Goal: Task Accomplishment & Management: Manage account settings

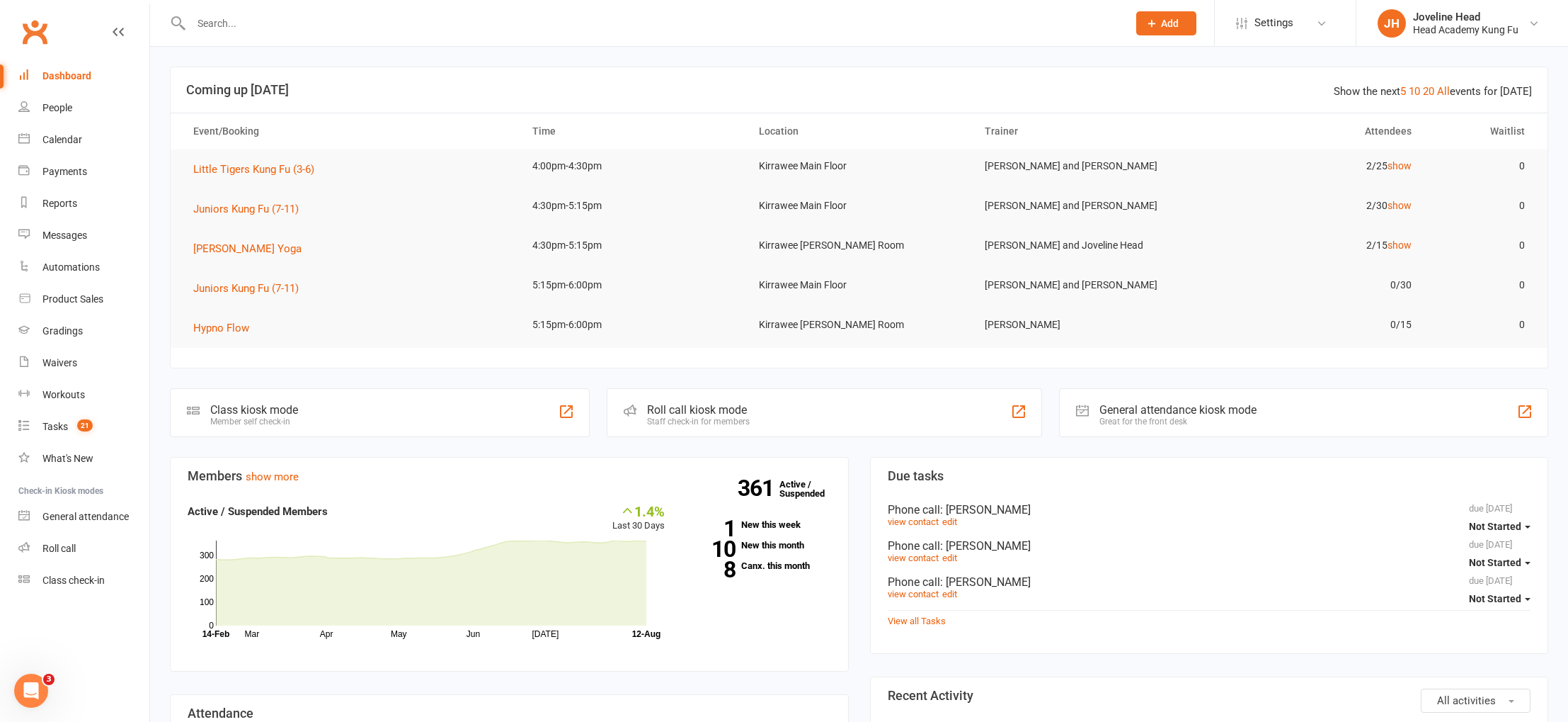
click at [364, 19] on input "text" at bounding box center [653, 23] width 931 height 20
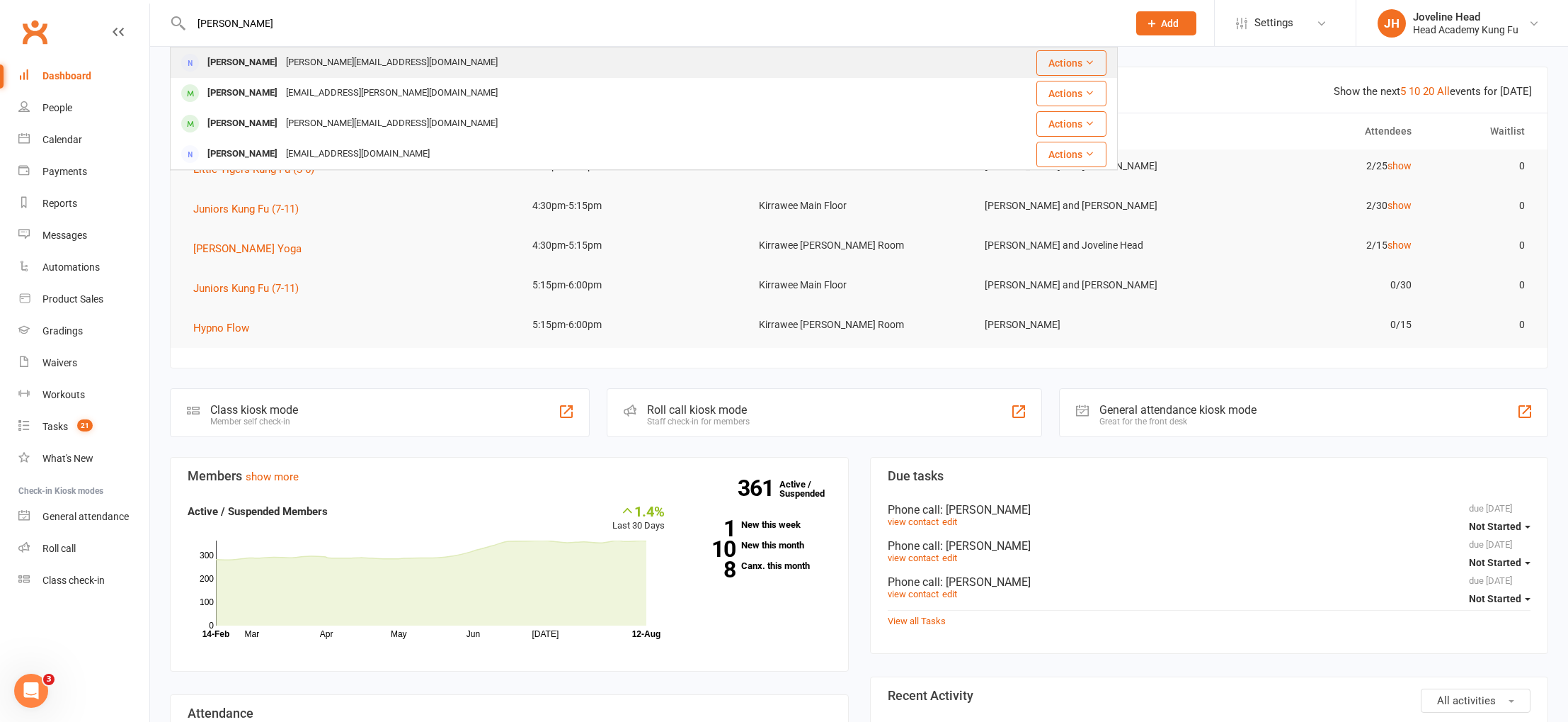
type input "vlachos"
click at [264, 63] on div "[PERSON_NAME]" at bounding box center [242, 62] width 79 height 21
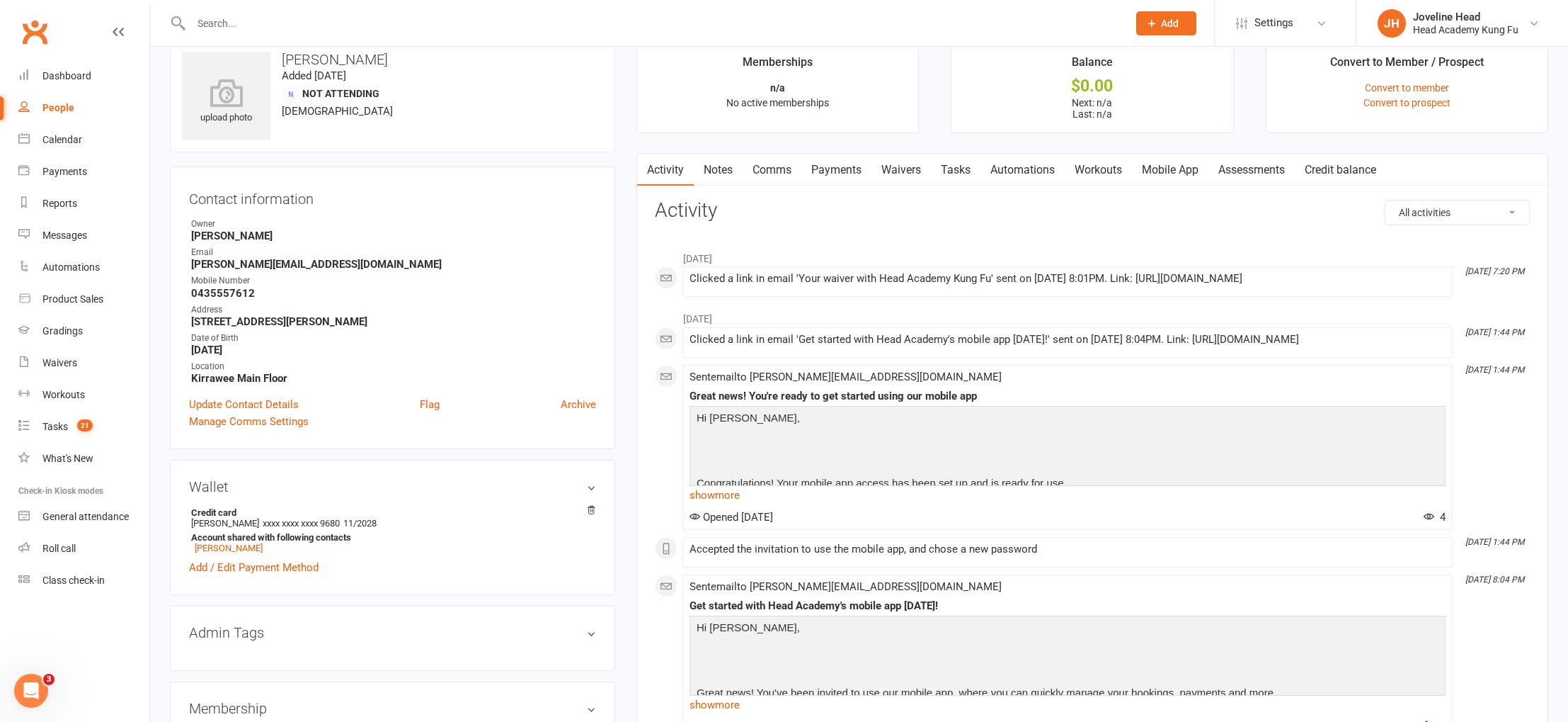
scroll to position [39, 0]
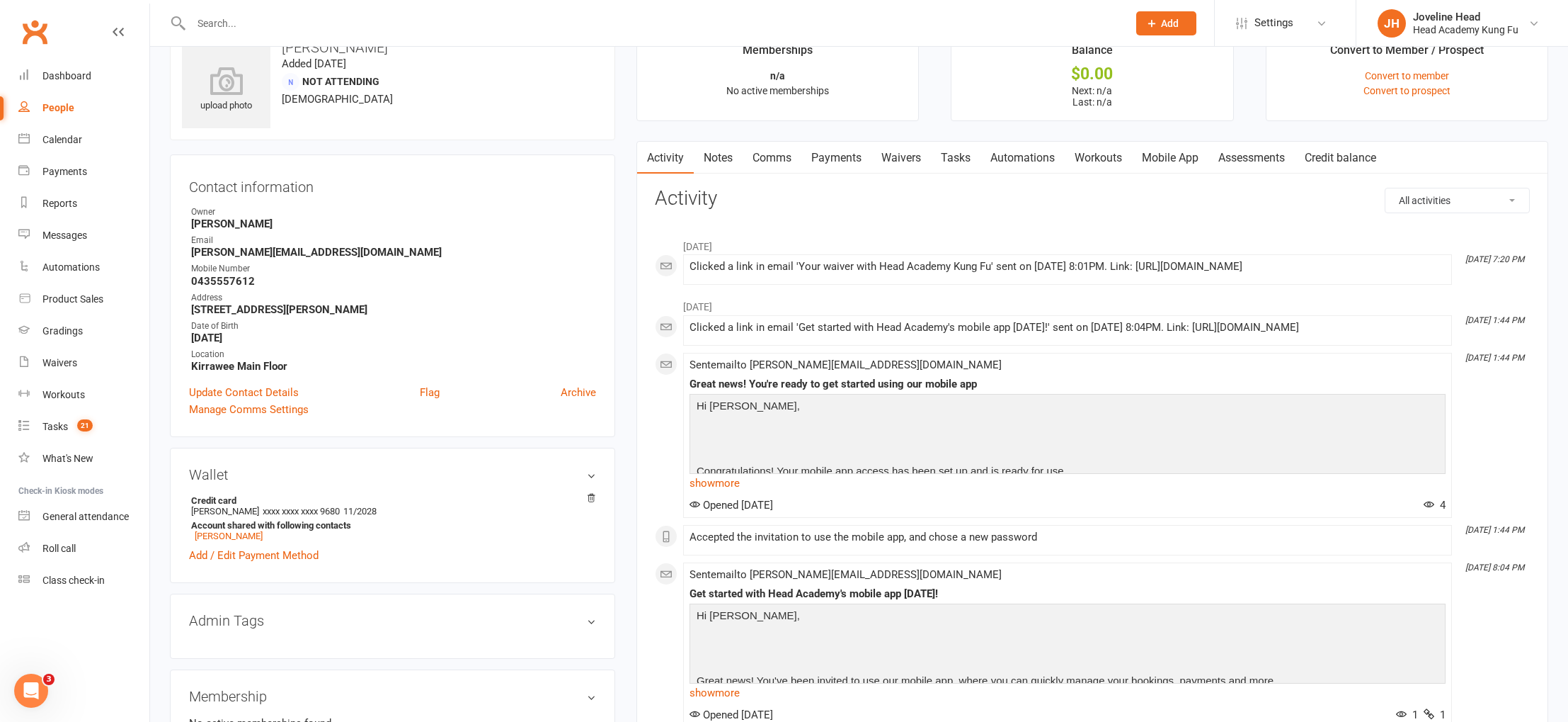
click at [55, 107] on div "People" at bounding box center [59, 107] width 32 height 11
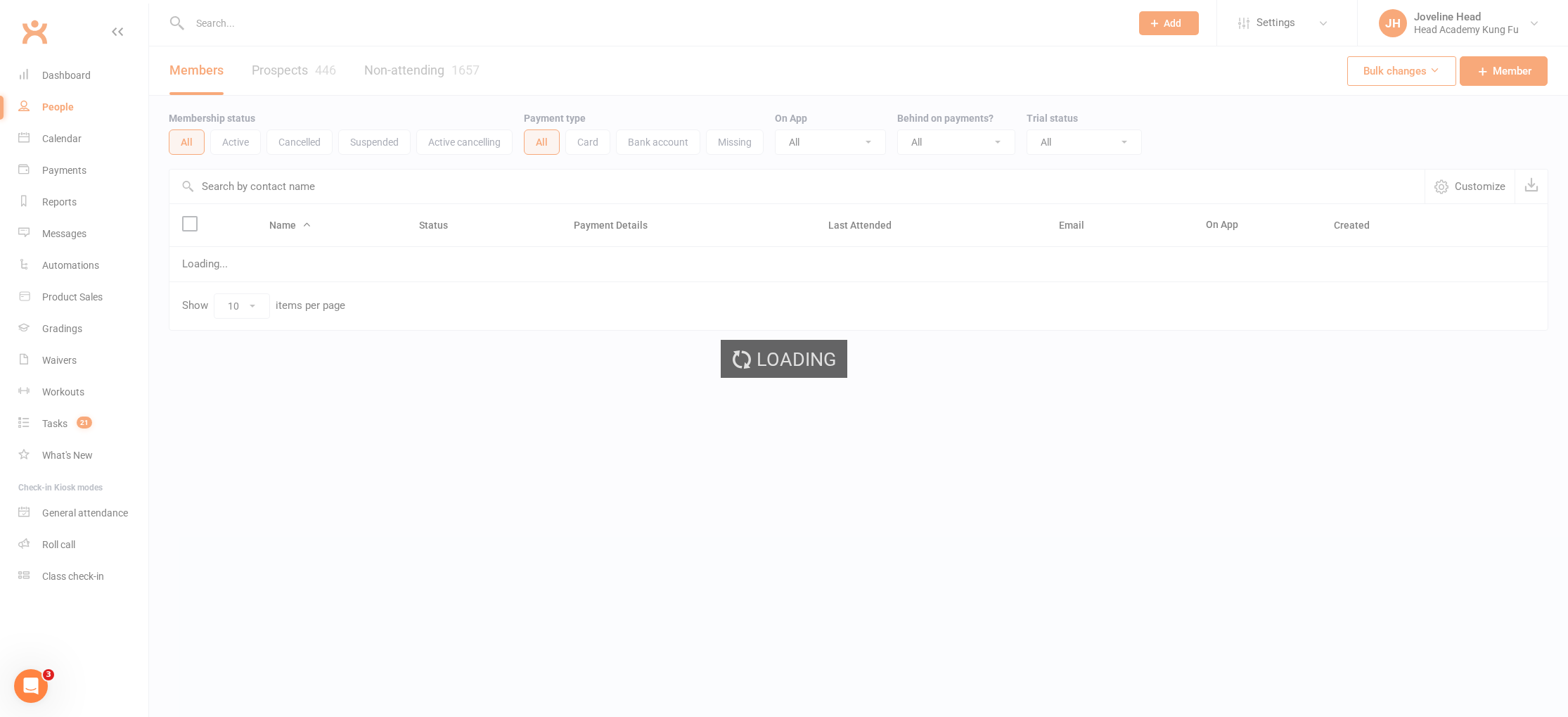
click at [251, 28] on input "text" at bounding box center [653, 23] width 935 height 20
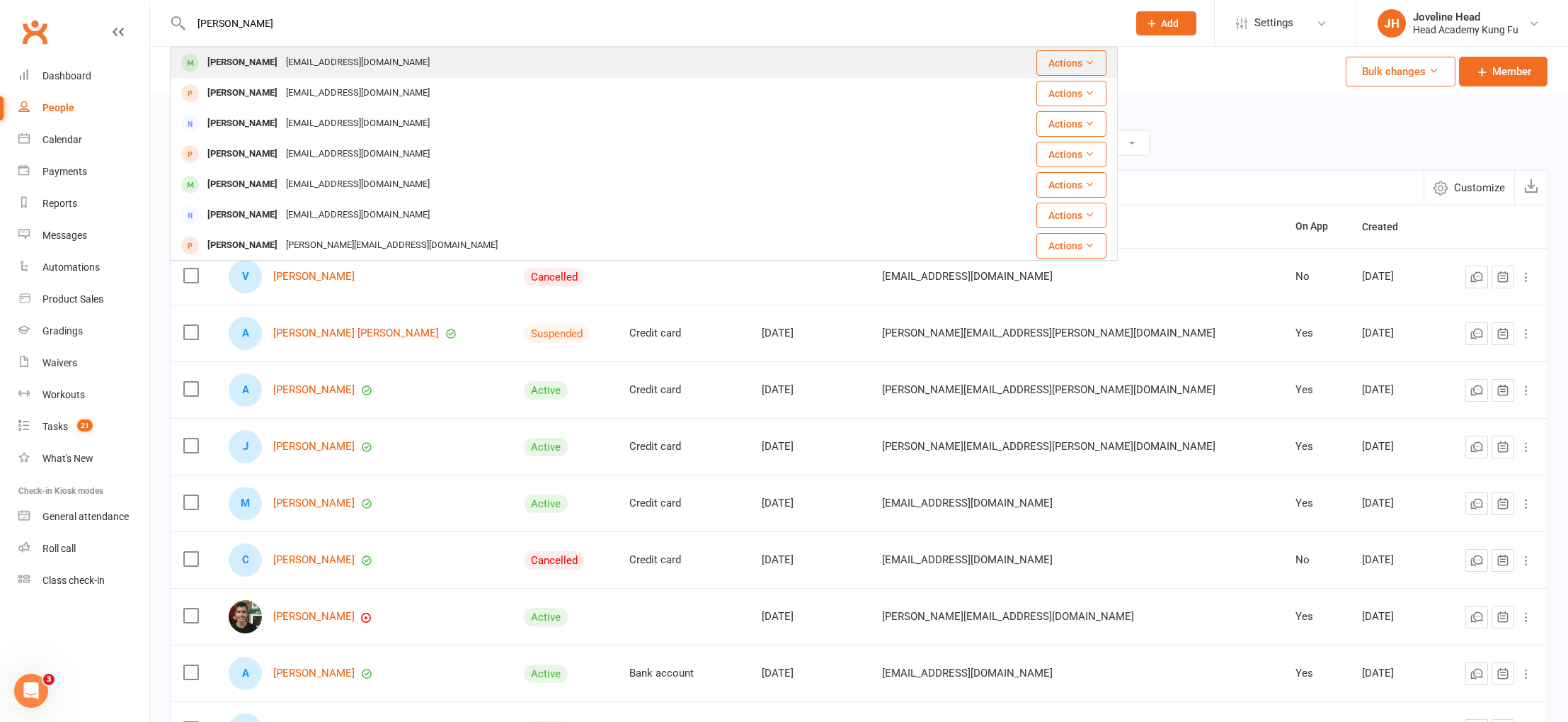
type input "patrick taverna"
click at [285, 66] on div "vanessataverna001@gmail.com" at bounding box center [358, 62] width 152 height 21
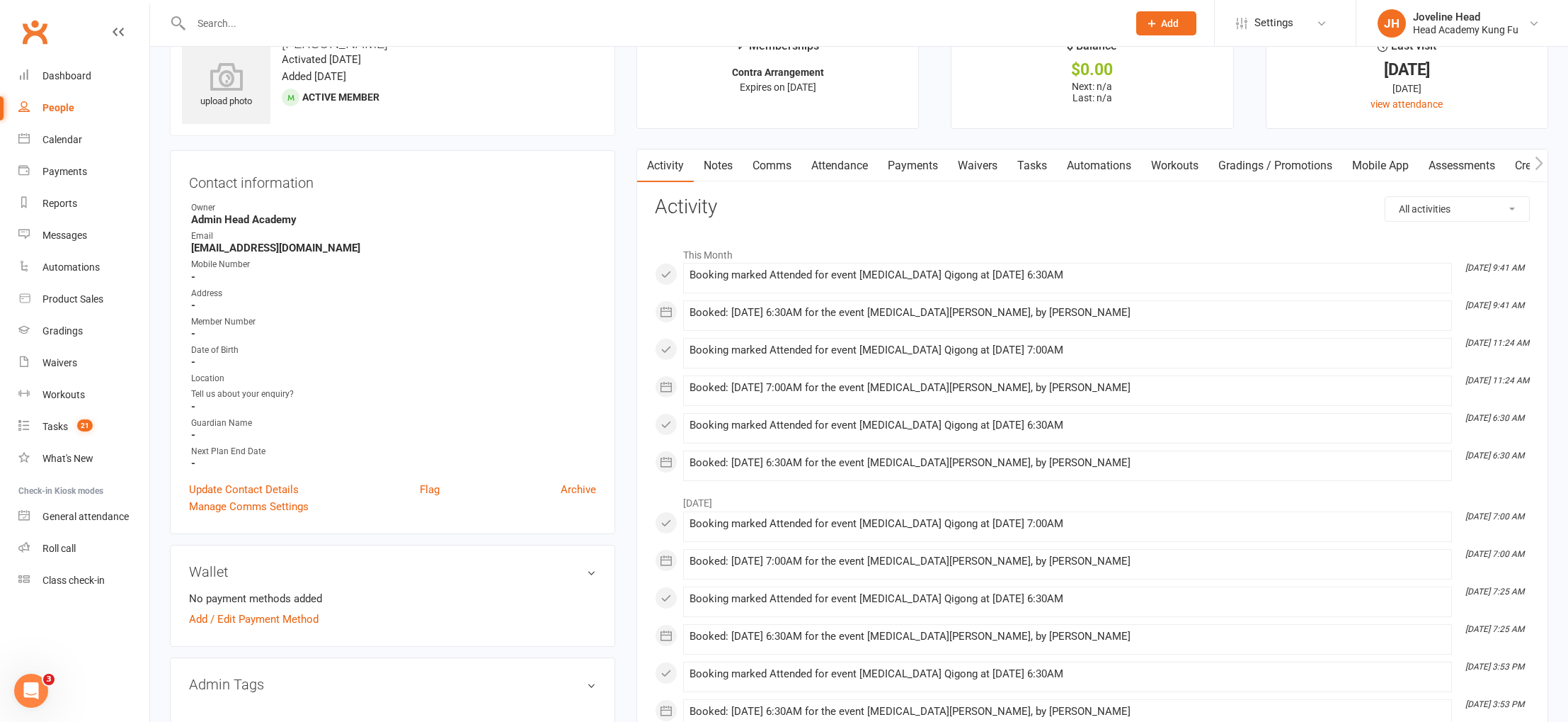
scroll to position [46, 0]
click at [249, 483] on link "Update Contact Details" at bounding box center [244, 486] width 110 height 17
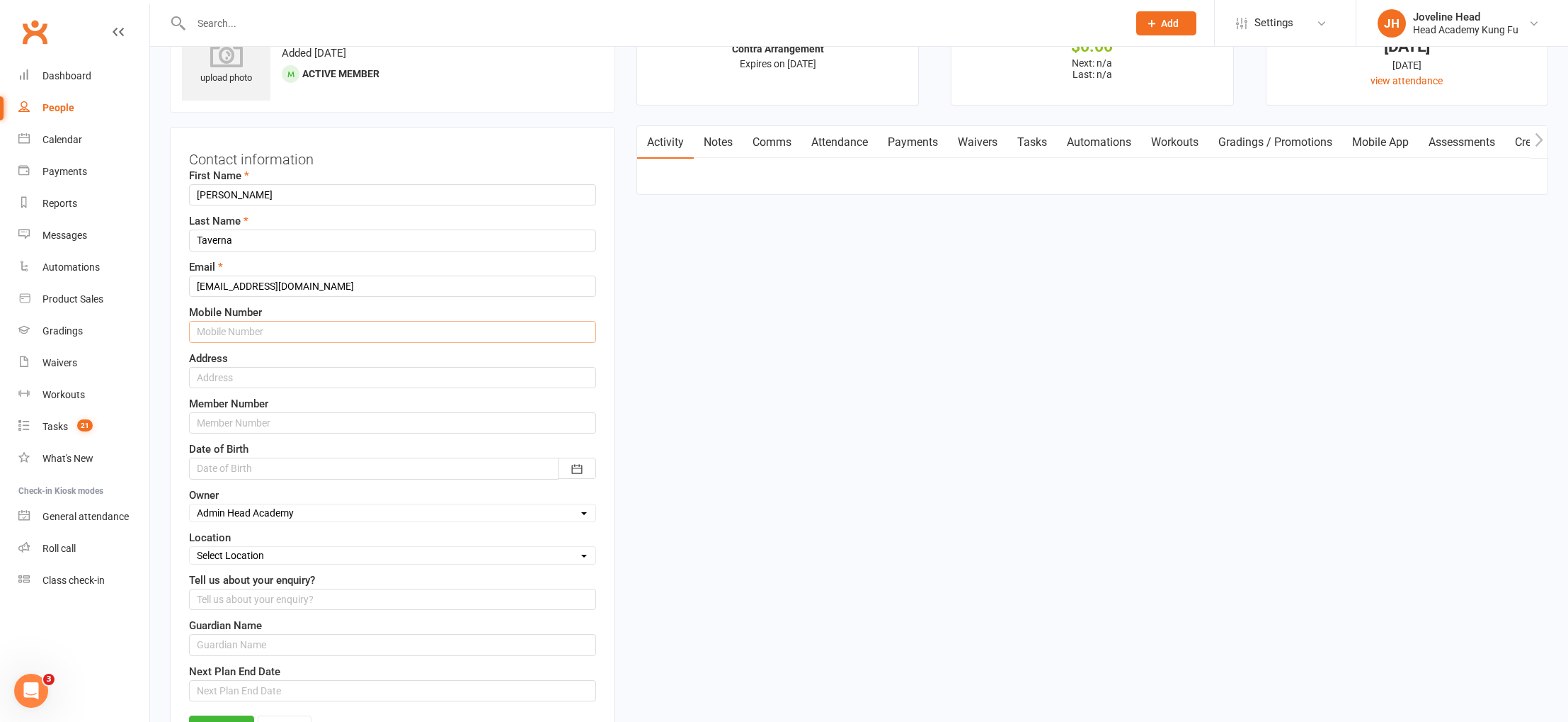
click at [303, 330] on input "text" at bounding box center [392, 331] width 407 height 21
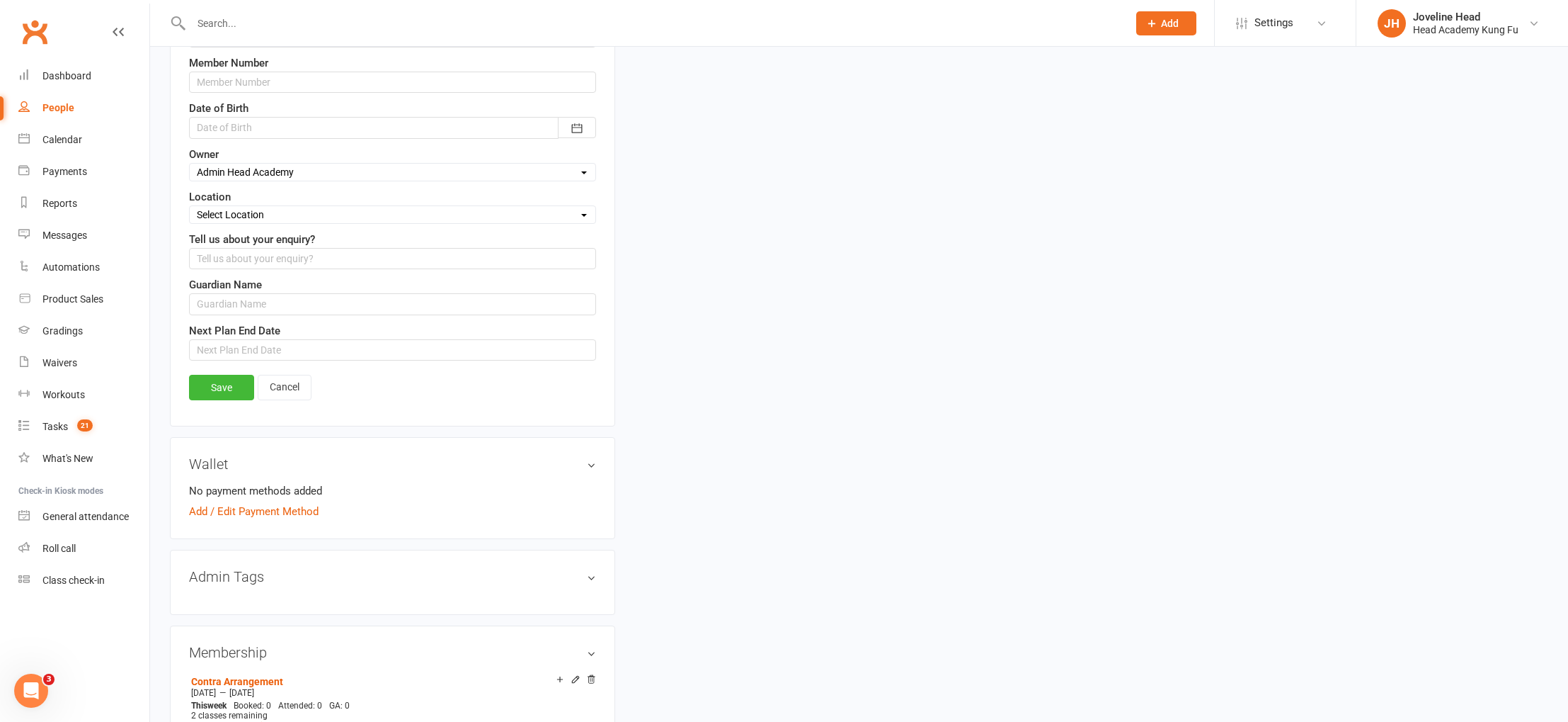
scroll to position [443, 0]
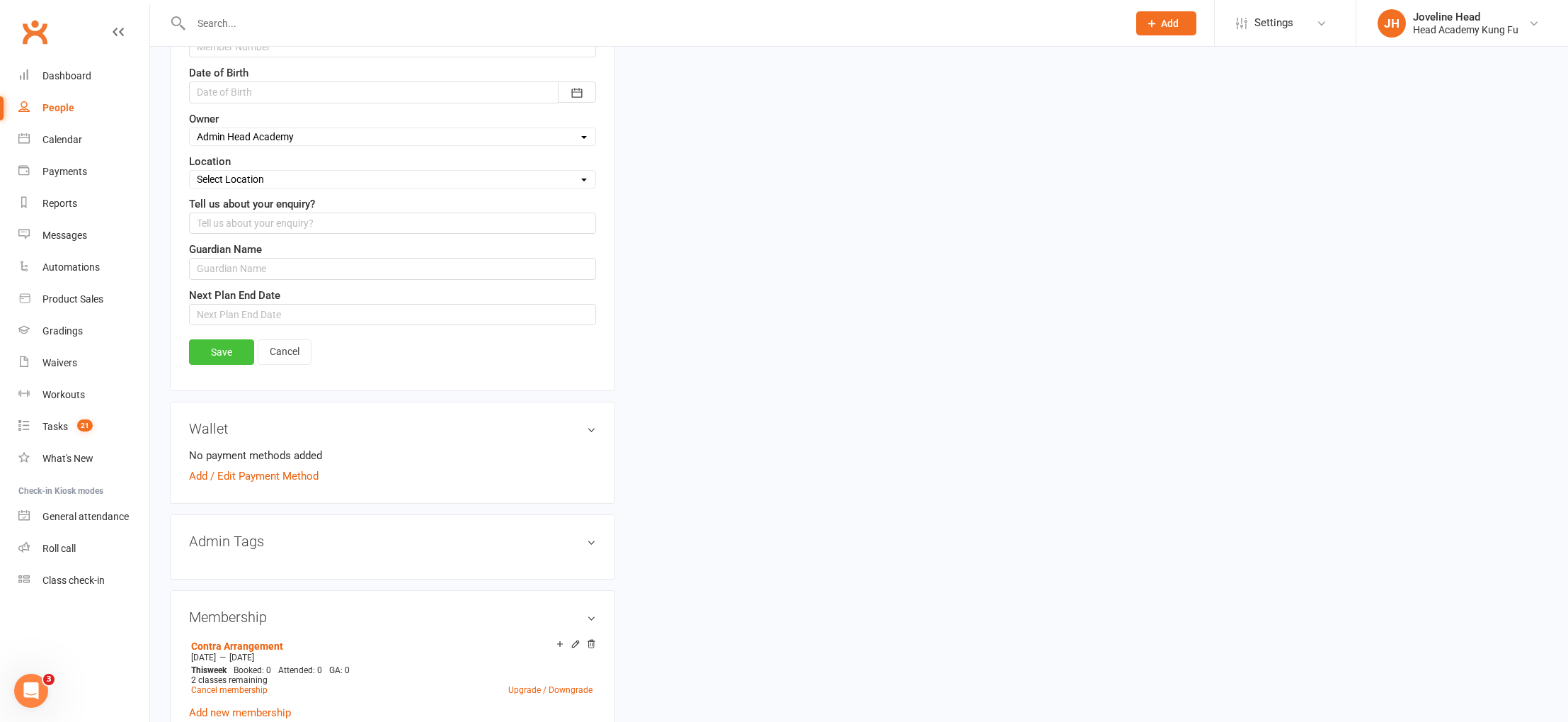
type input "0412026742"
click at [227, 349] on link "Save" at bounding box center [221, 352] width 65 height 26
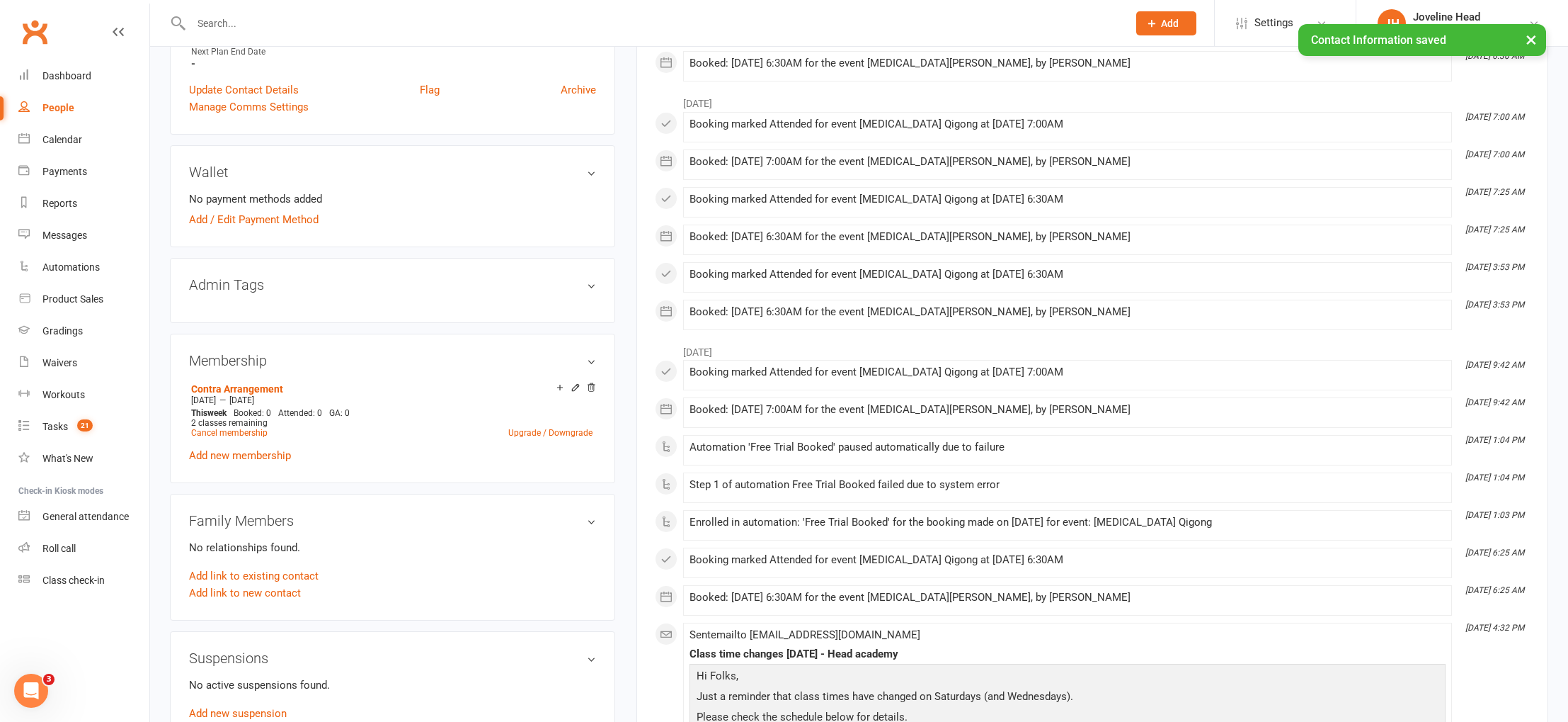
click at [1527, 38] on button "×" at bounding box center [1532, 39] width 26 height 30
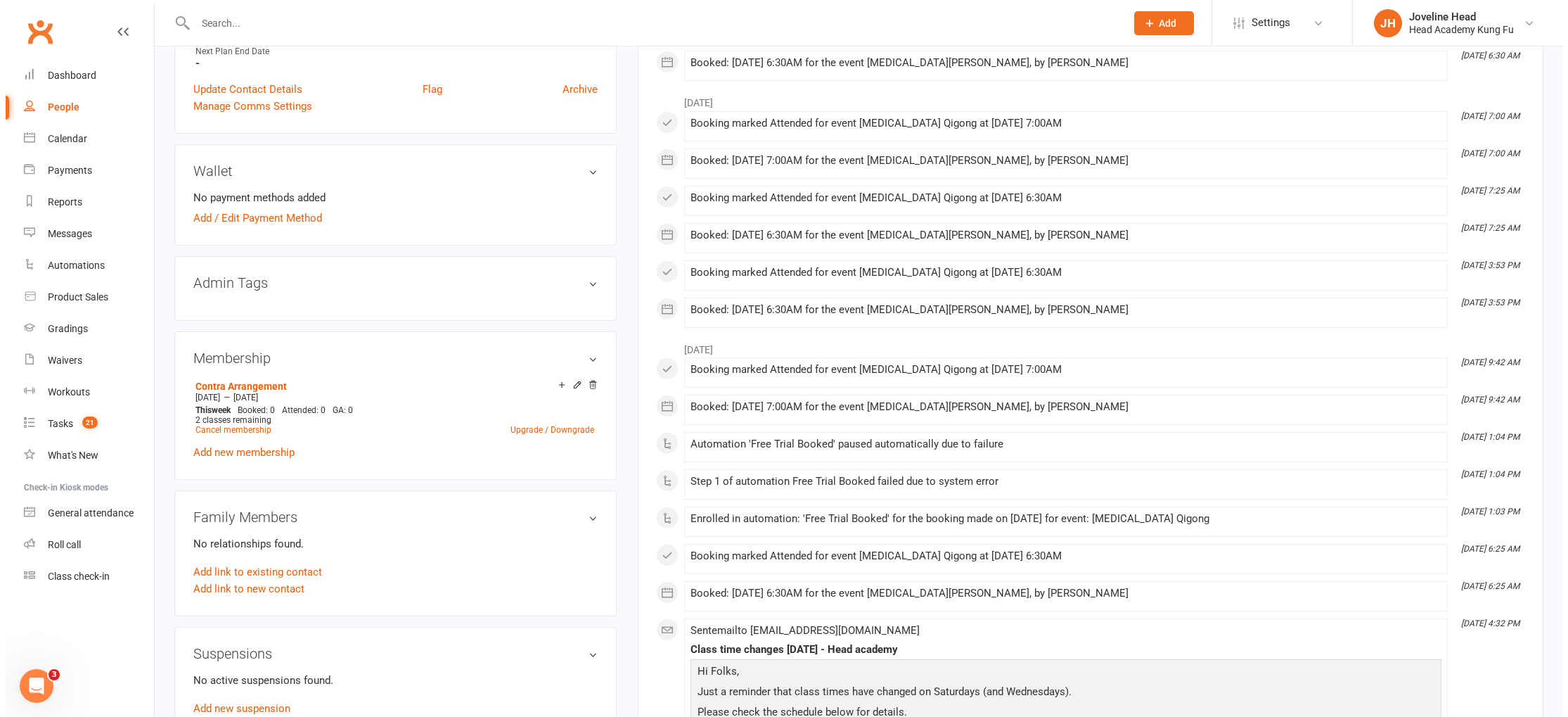
scroll to position [0, 0]
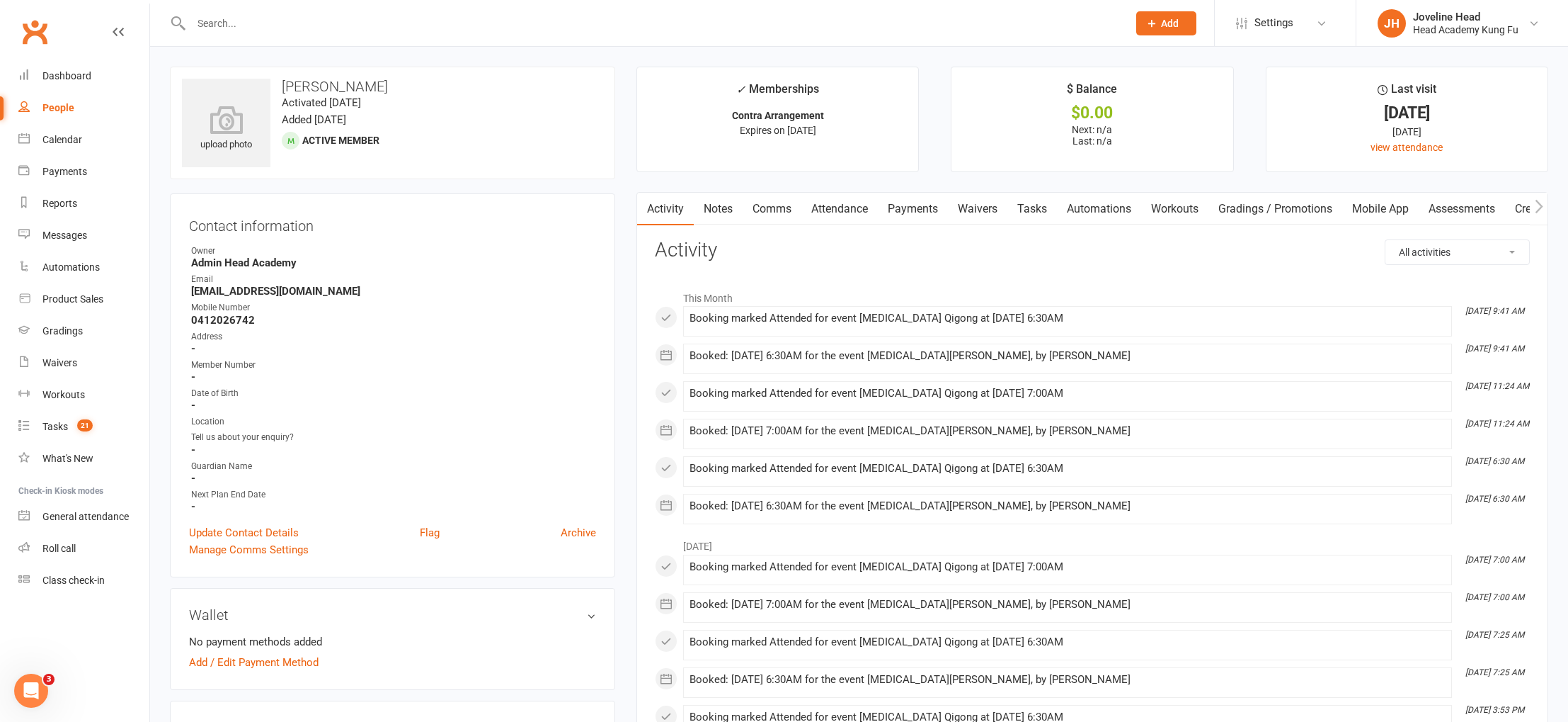
click at [1388, 207] on link "Mobile App" at bounding box center [1380, 209] width 77 height 33
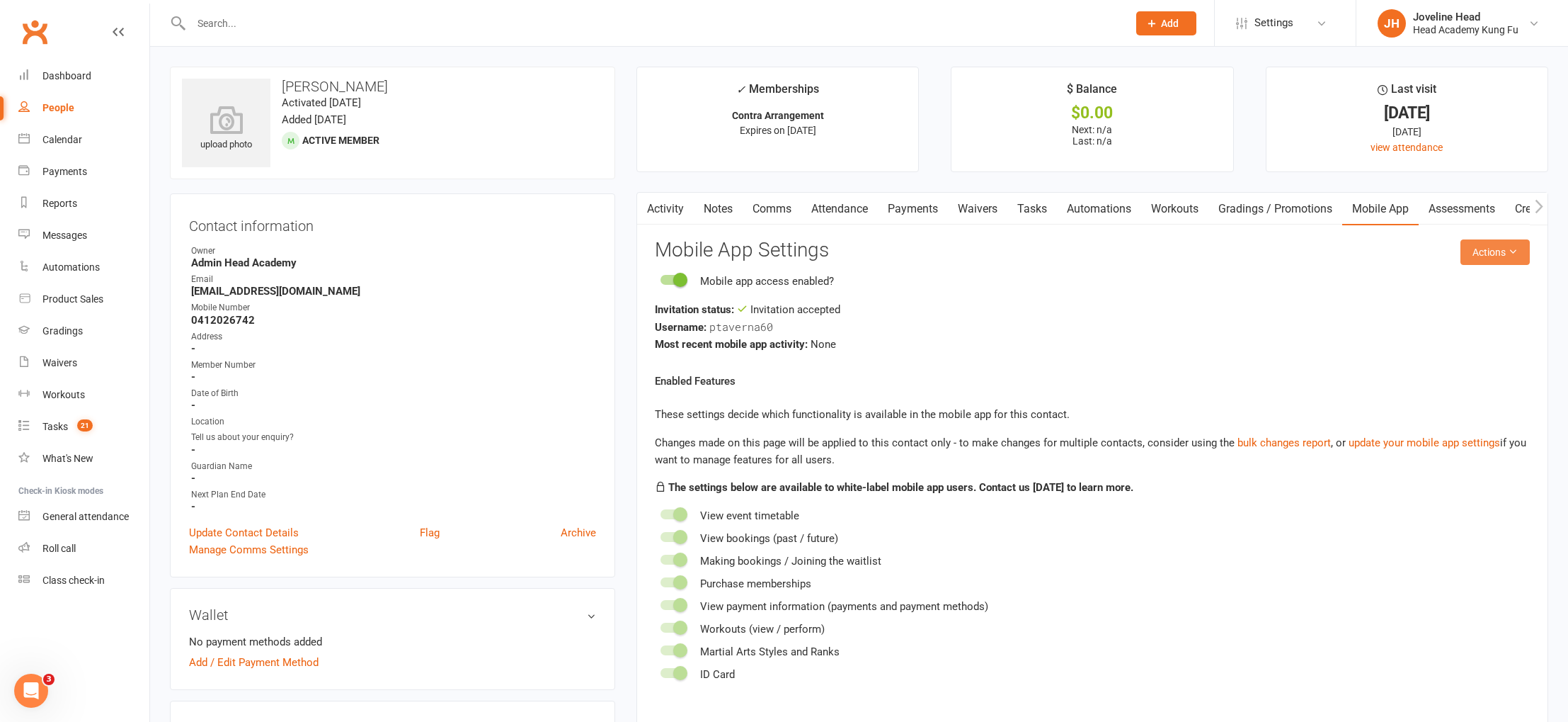
click at [1512, 252] on icon at bounding box center [1513, 252] width 10 height 10
click at [1468, 315] on link "Send invitation SMS" at bounding box center [1449, 312] width 140 height 28
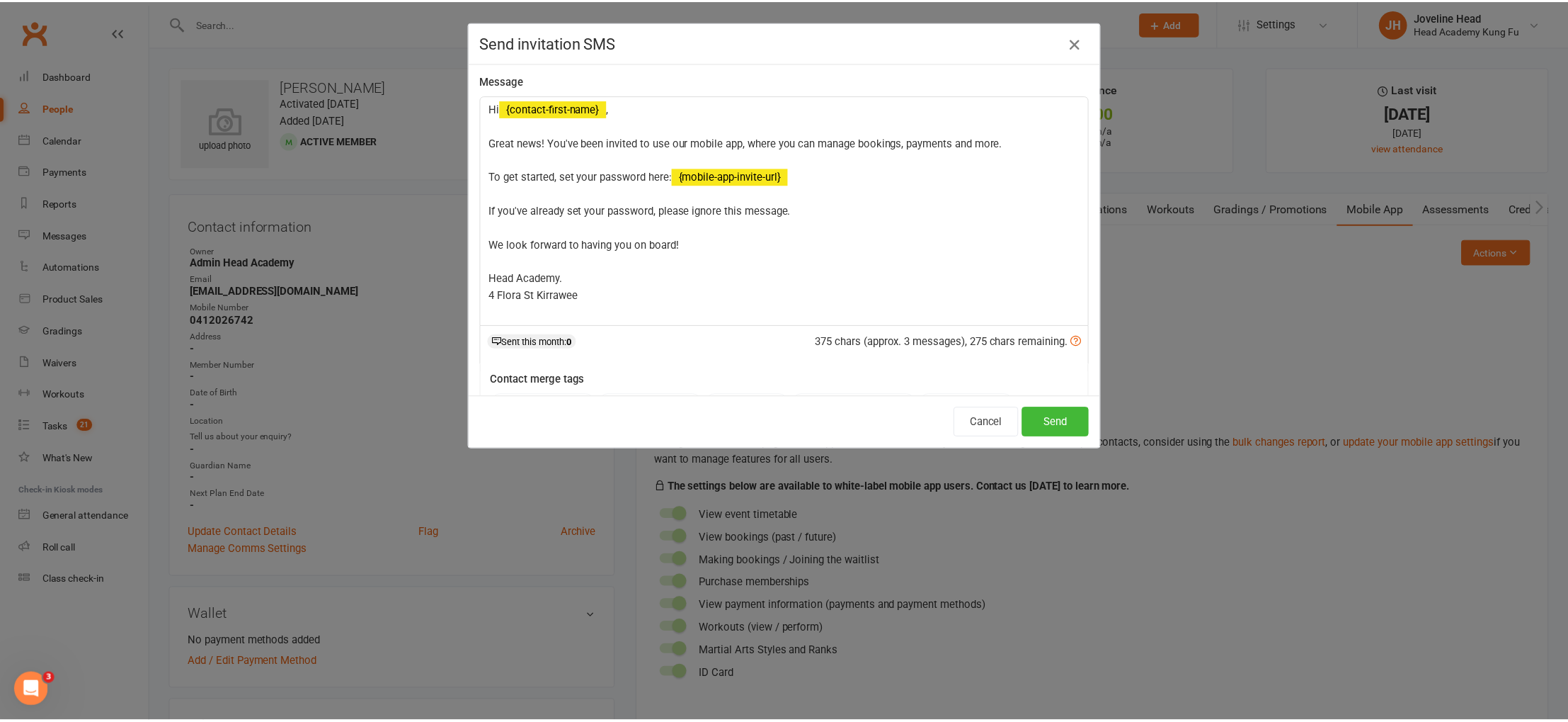
scroll to position [3, 0]
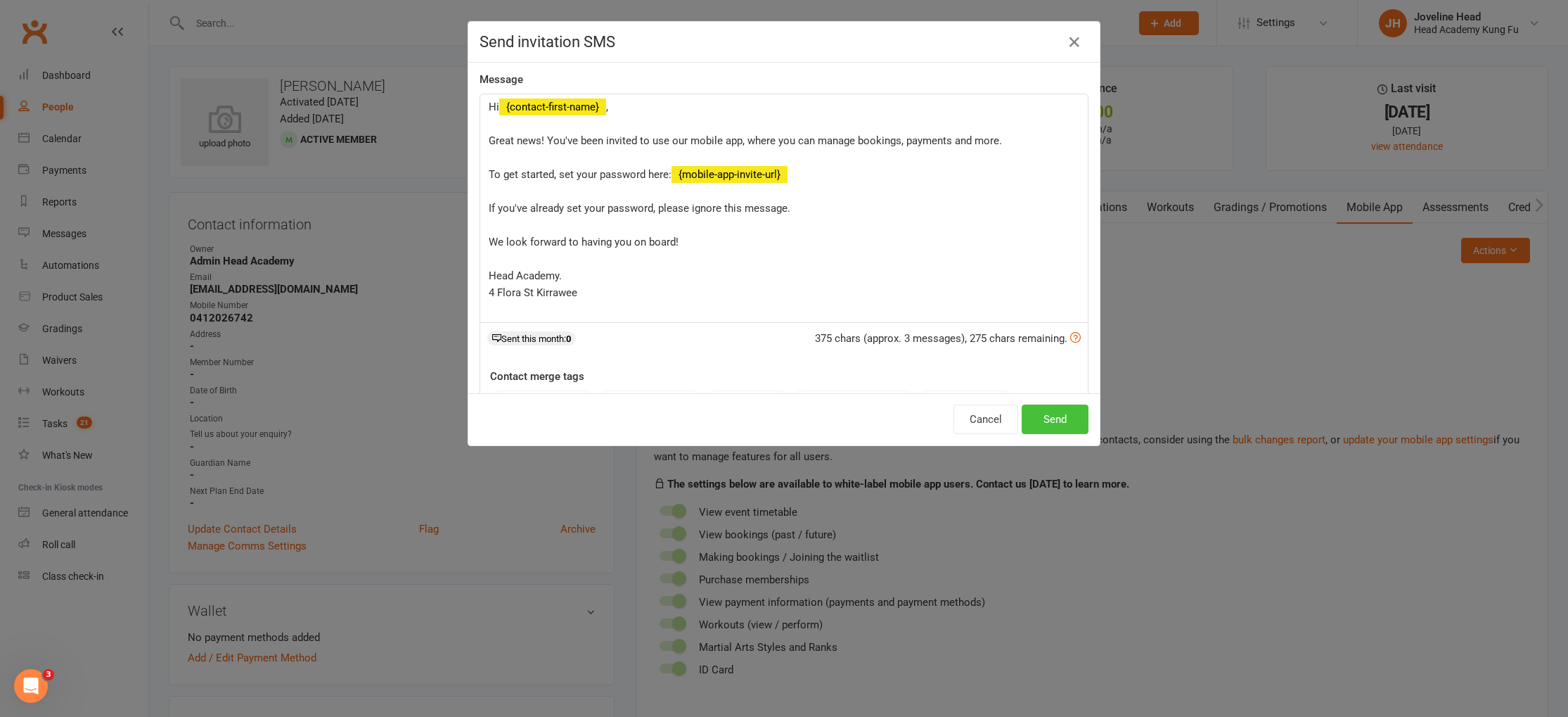
click at [1056, 419] on button "Send" at bounding box center [1055, 419] width 66 height 30
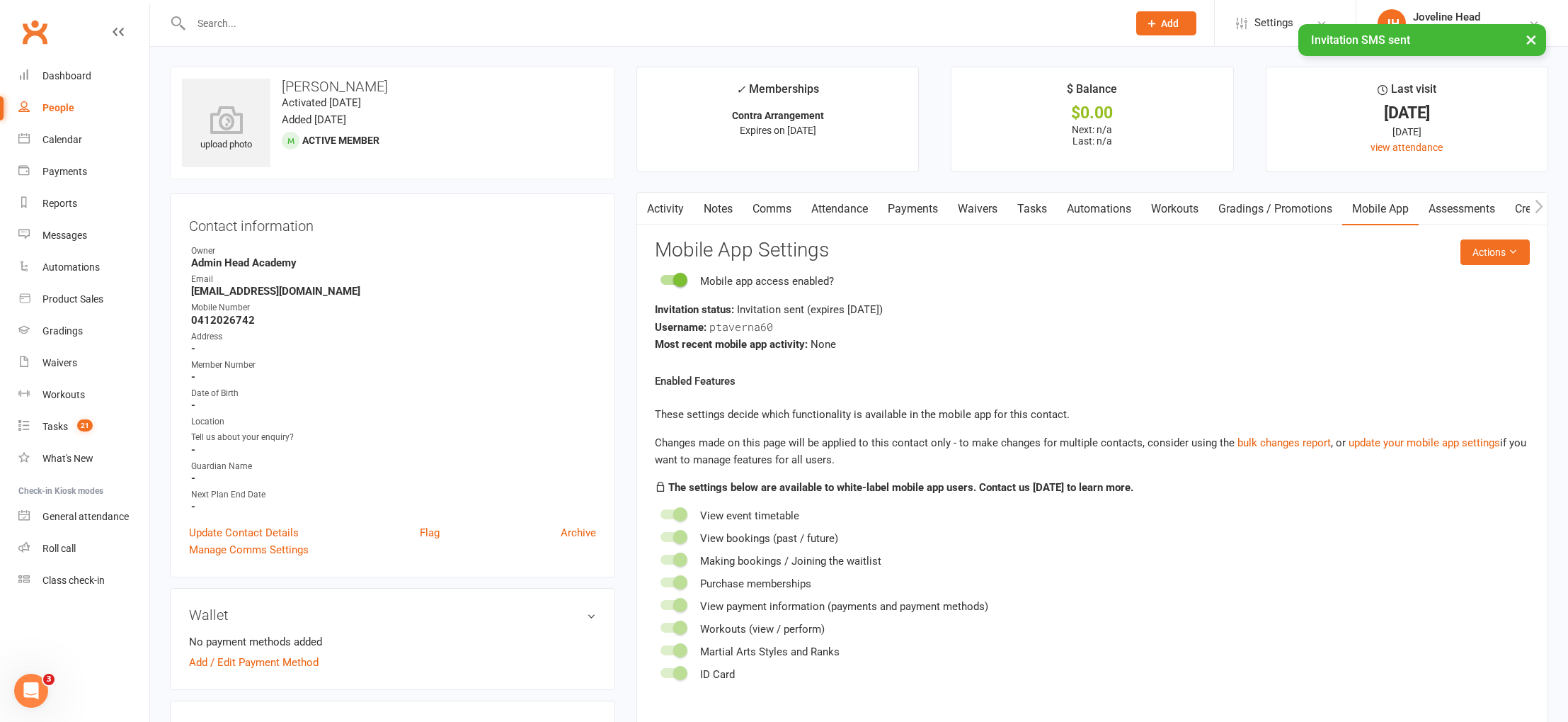
click at [242, 24] on div "× Invitation SMS sent" at bounding box center [775, 24] width 1550 height 0
click at [247, 18] on input "text" at bounding box center [653, 23] width 931 height 20
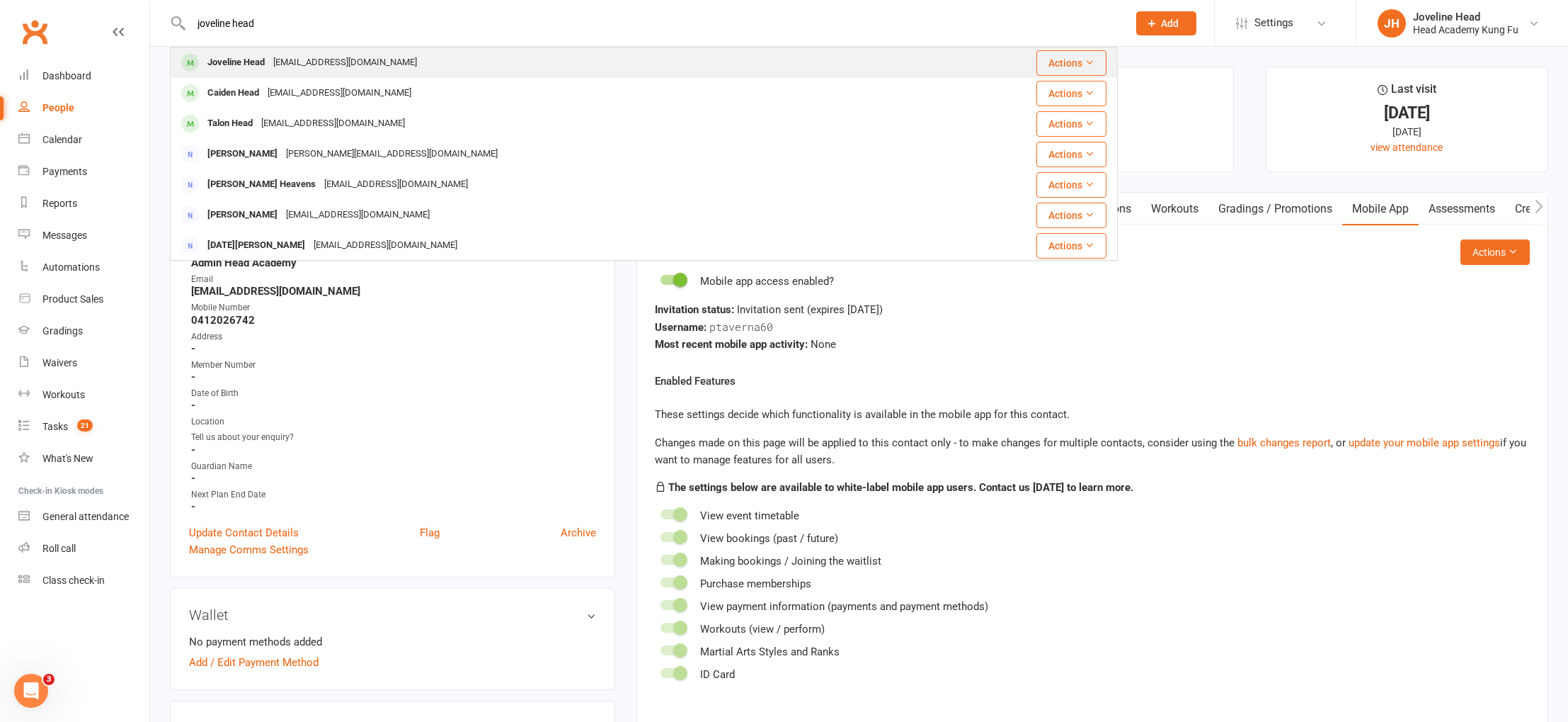
type input "joveline head"
click at [354, 62] on div "joveline@headacademy.com.au" at bounding box center [345, 62] width 152 height 21
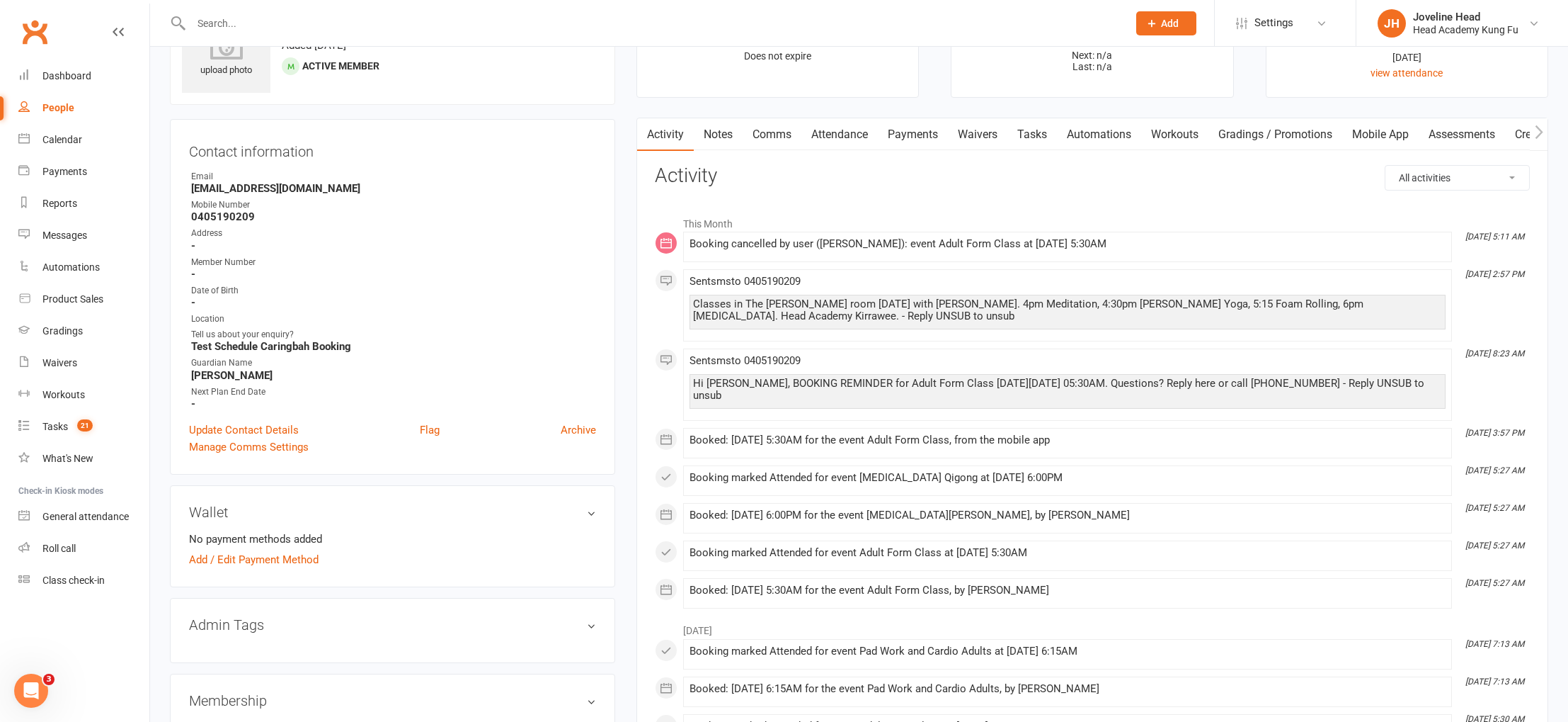
scroll to position [81, 0]
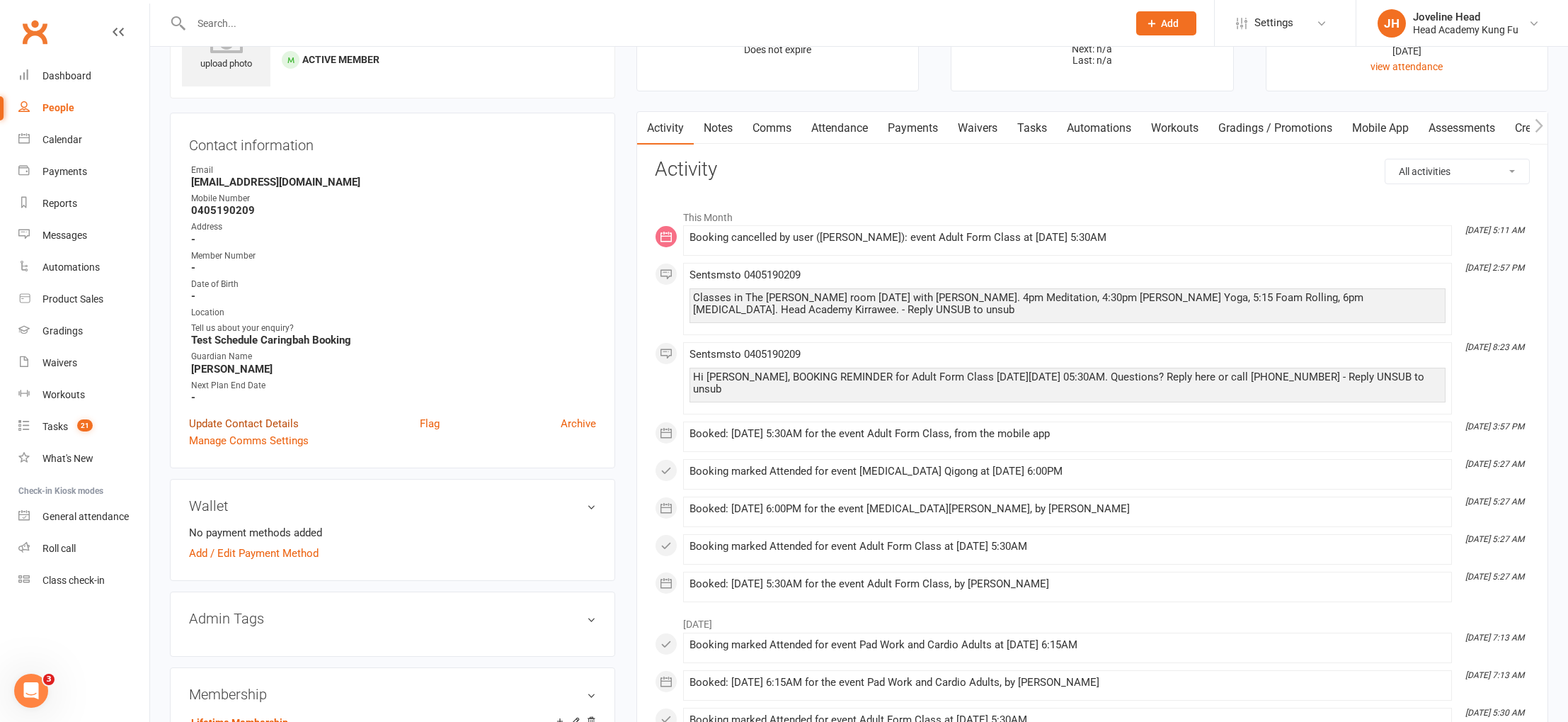
click at [239, 419] on link "Update Contact Details" at bounding box center [244, 423] width 110 height 17
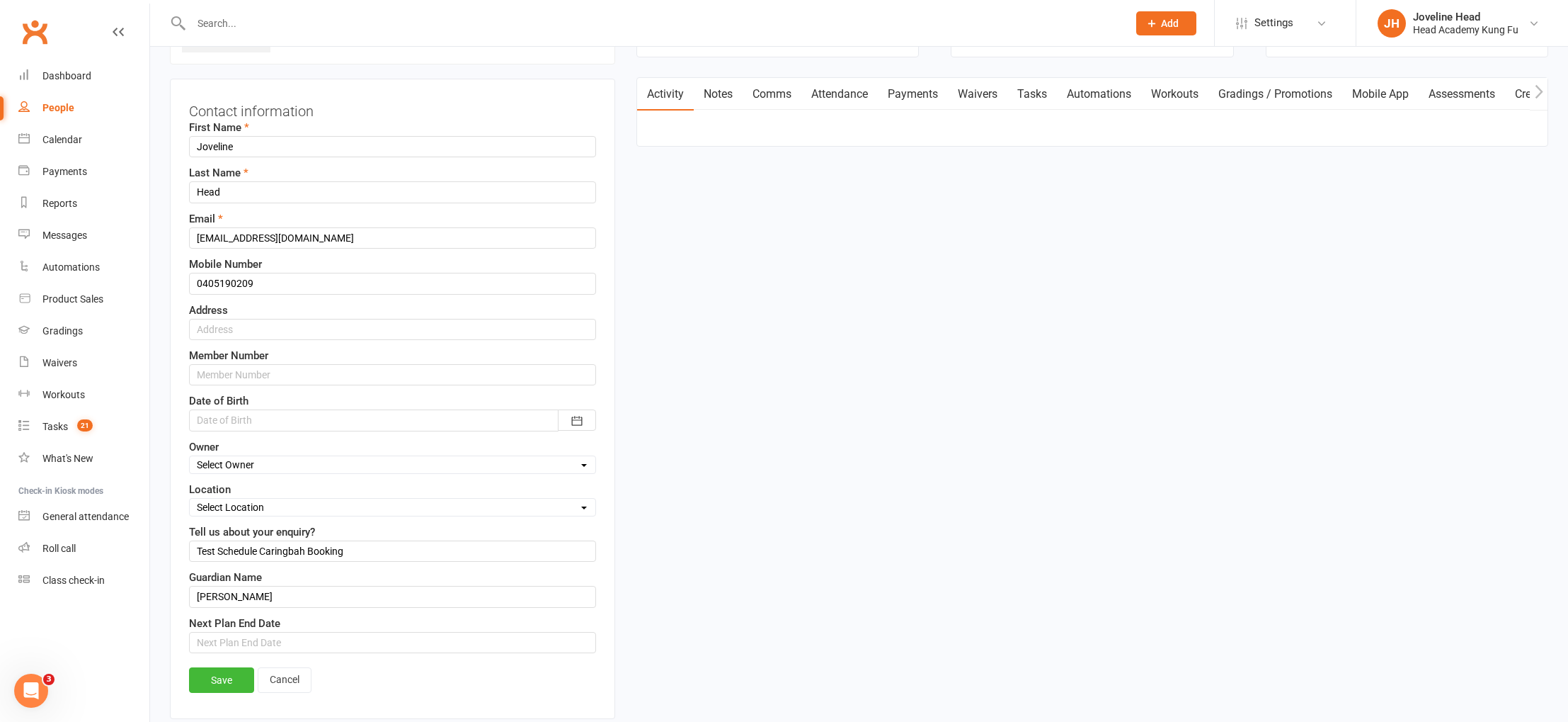
scroll to position [323, 0]
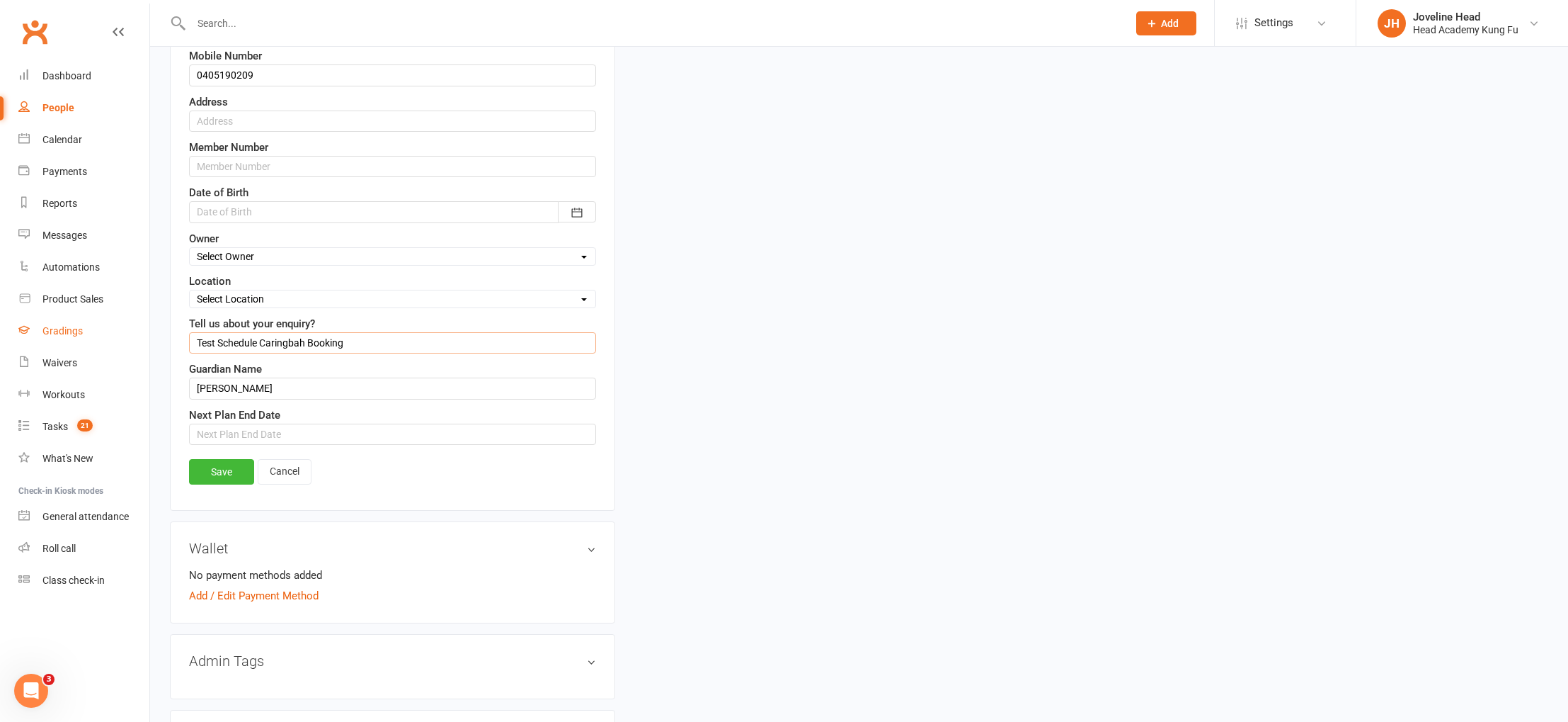
drag, startPoint x: 366, startPoint y: 338, endPoint x: 113, endPoint y: 316, distance: 254.0
click at [113, 316] on ui-view "Prospect Member Non-attending contact Class / event Appointment Grading event T…" at bounding box center [784, 697] width 1568 height 2034
click at [252, 166] on input "text" at bounding box center [392, 166] width 407 height 21
click at [252, 118] on input "text" at bounding box center [392, 121] width 407 height 21
click at [232, 471] on link "Save" at bounding box center [221, 472] width 65 height 26
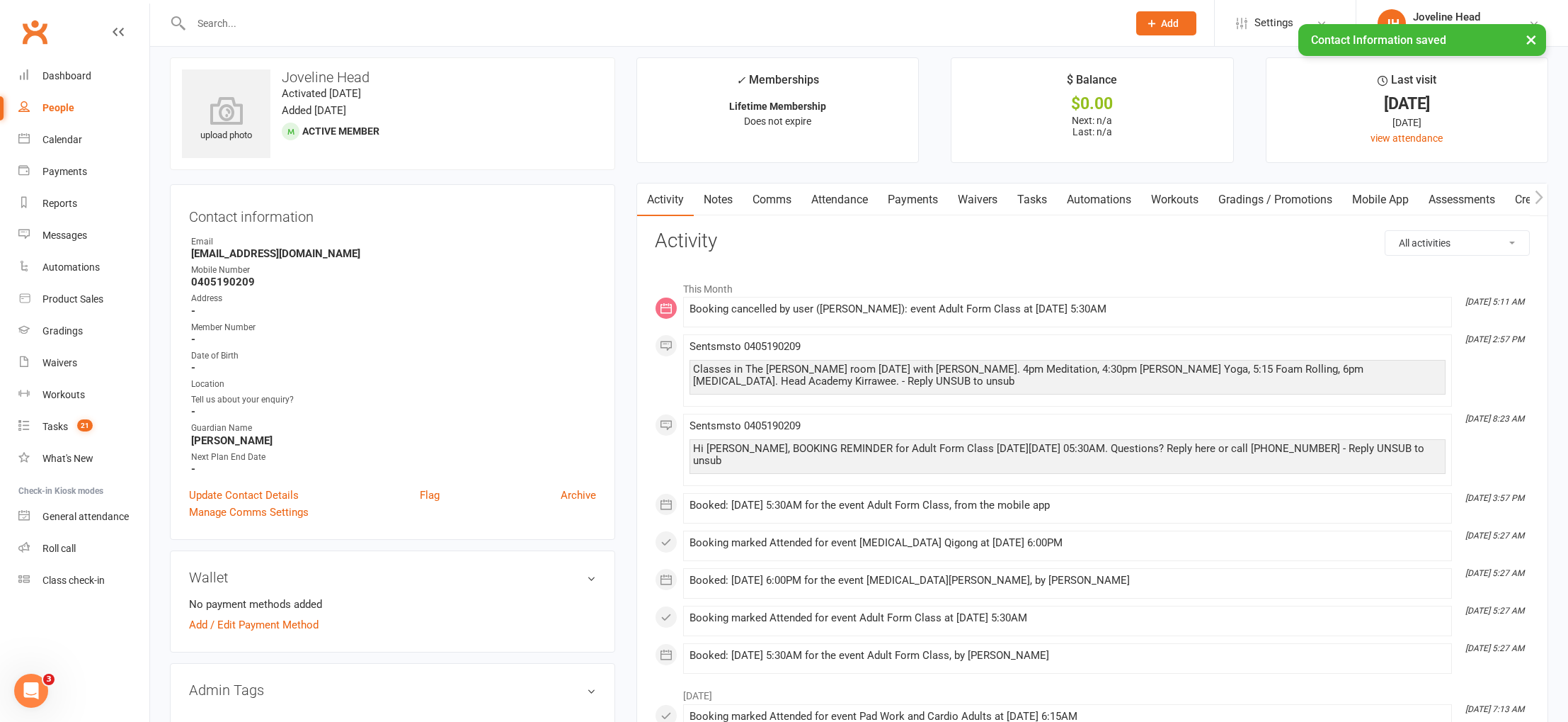
scroll to position [0, 0]
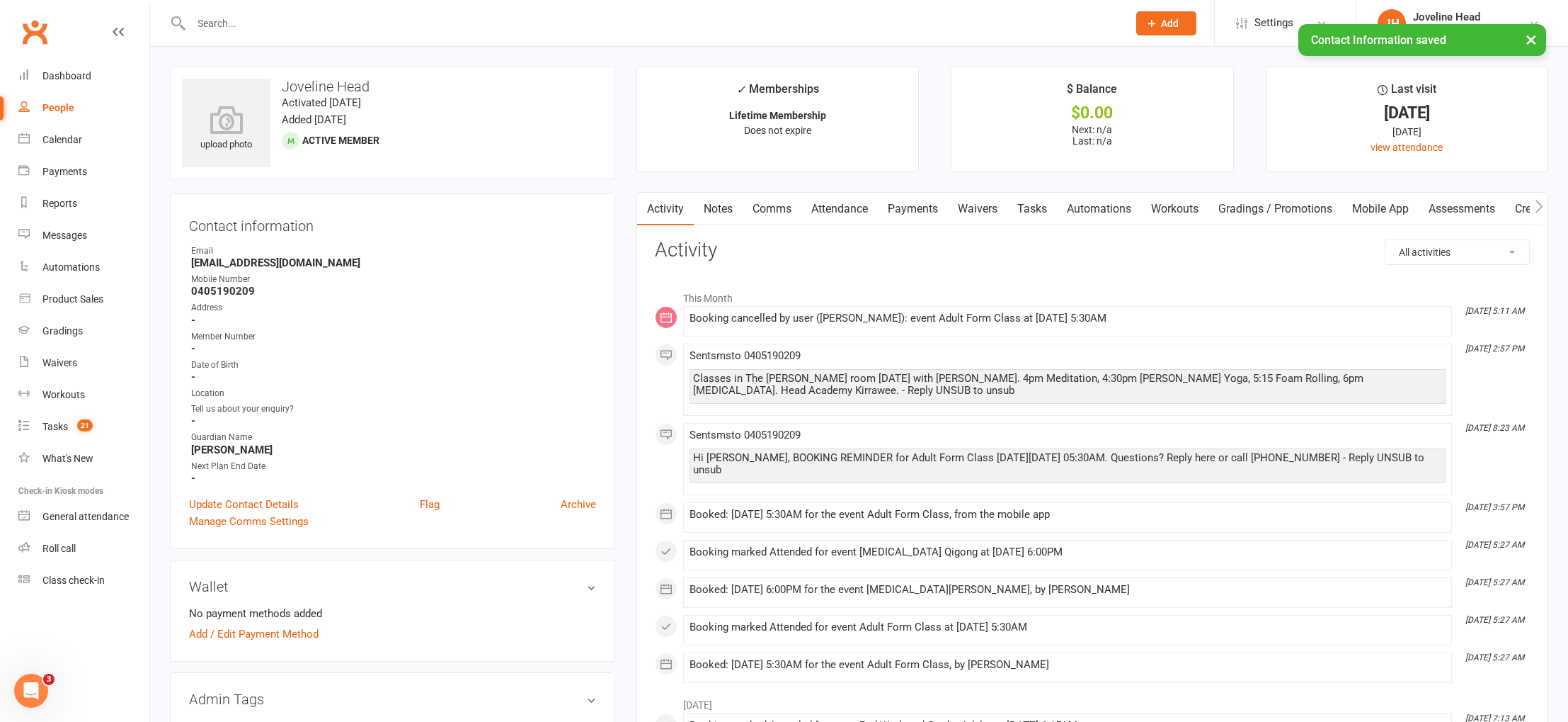
click at [1372, 210] on link "Mobile App" at bounding box center [1380, 209] width 77 height 33
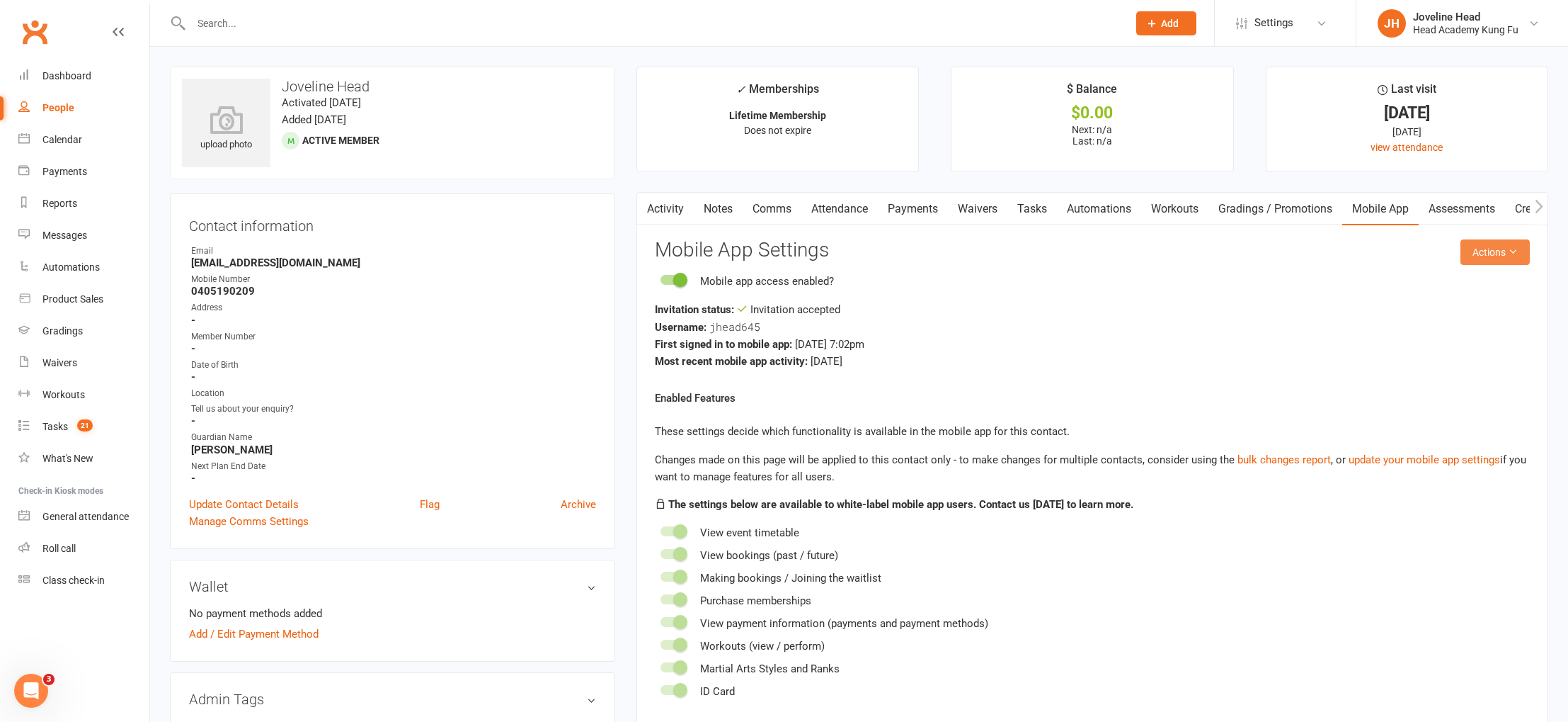
click at [1508, 249] on button "Actions" at bounding box center [1495, 252] width 69 height 26
click at [1453, 308] on link "Send invitation SMS" at bounding box center [1449, 312] width 140 height 28
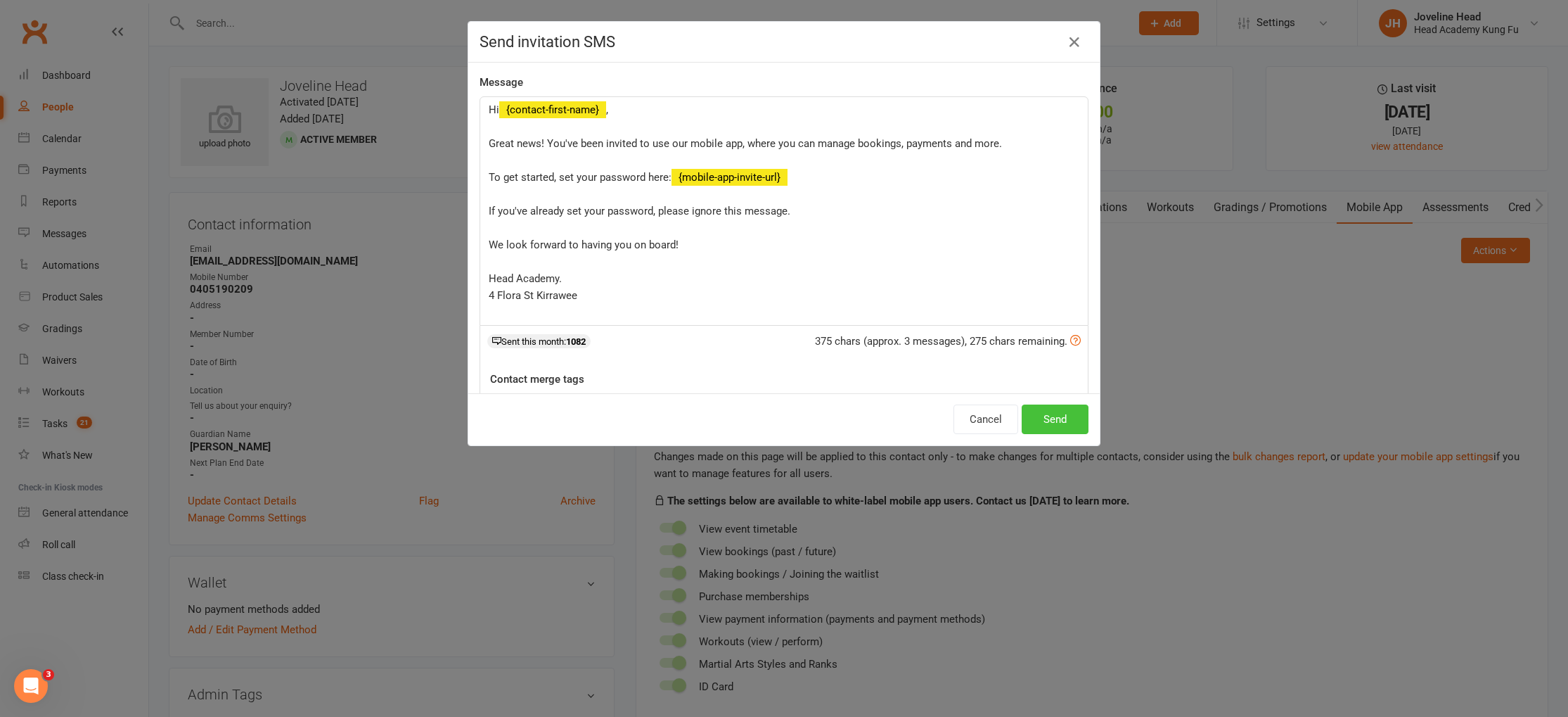
click at [1055, 417] on button "Send" at bounding box center [1055, 419] width 66 height 30
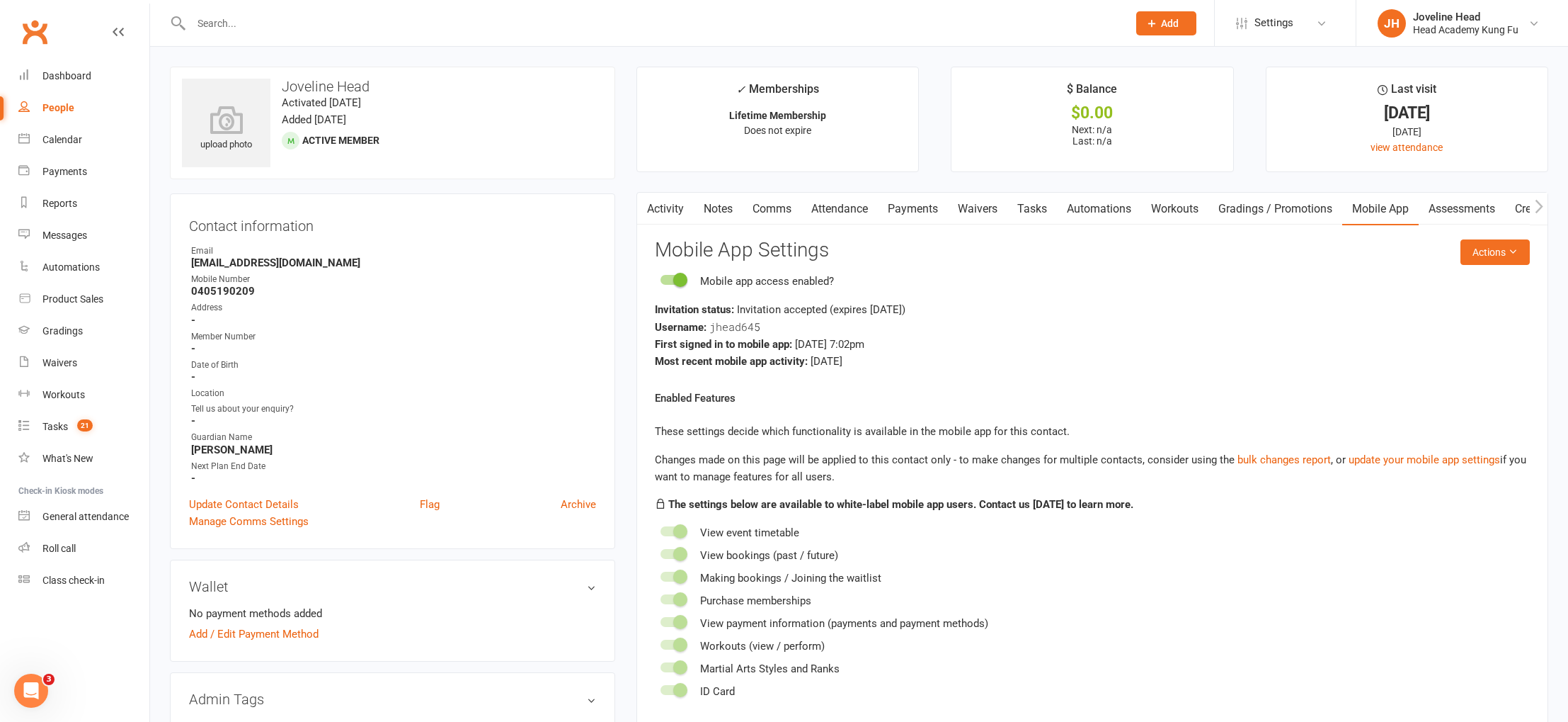
click at [415, 30] on input "text" at bounding box center [653, 23] width 931 height 20
type input "[PERSON_NAME]"
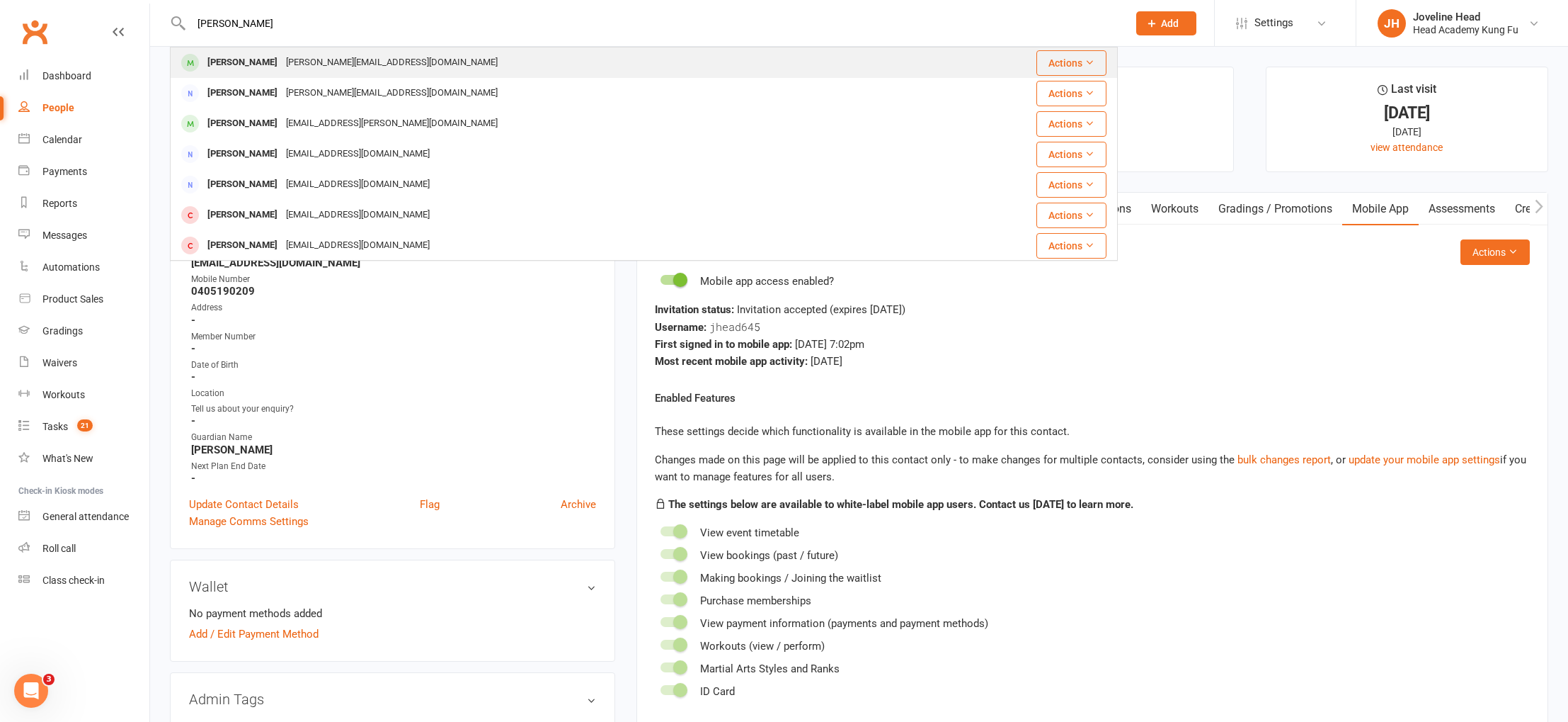
click at [336, 67] on div "[PERSON_NAME][EMAIL_ADDRESS][DOMAIN_NAME]" at bounding box center [392, 62] width 220 height 21
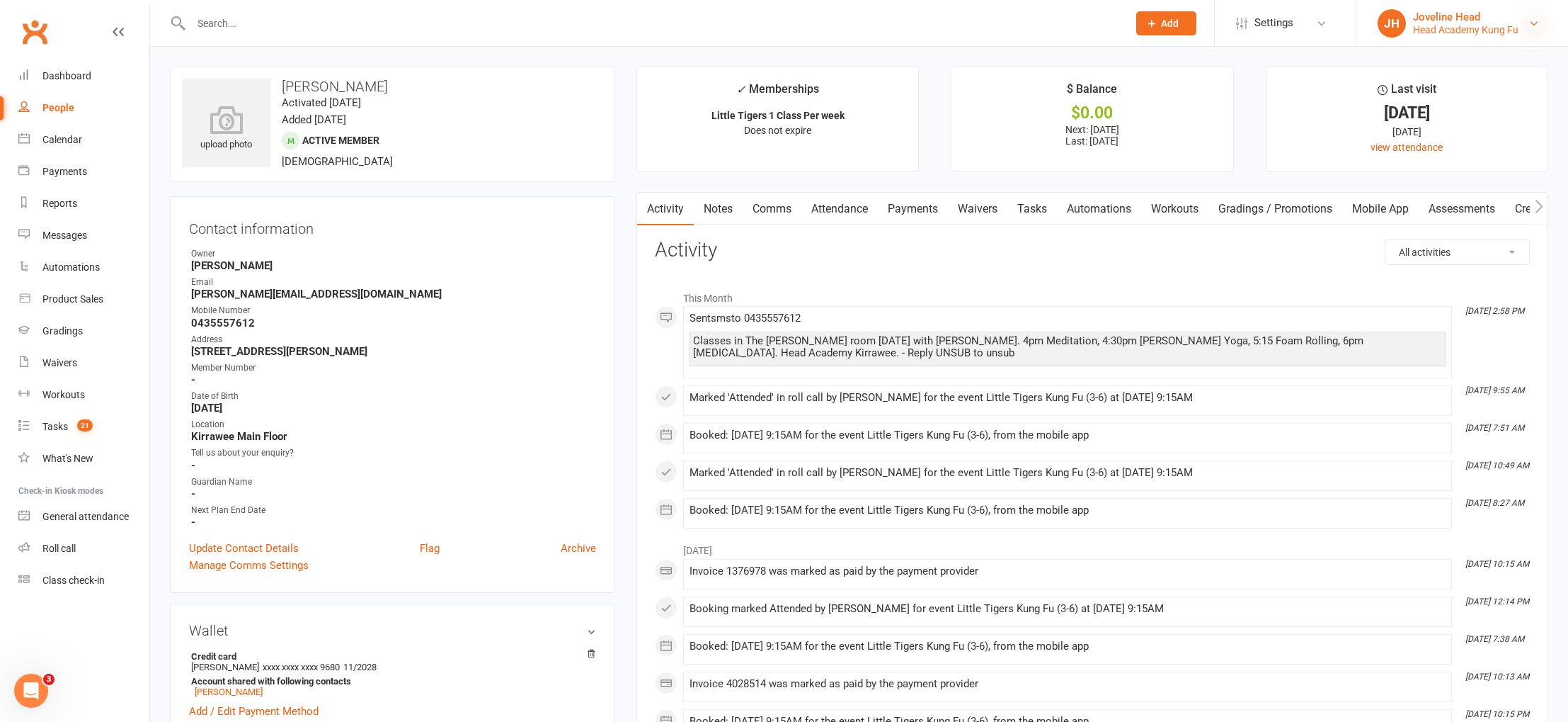
click at [1531, 23] on icon at bounding box center [1534, 23] width 11 height 11
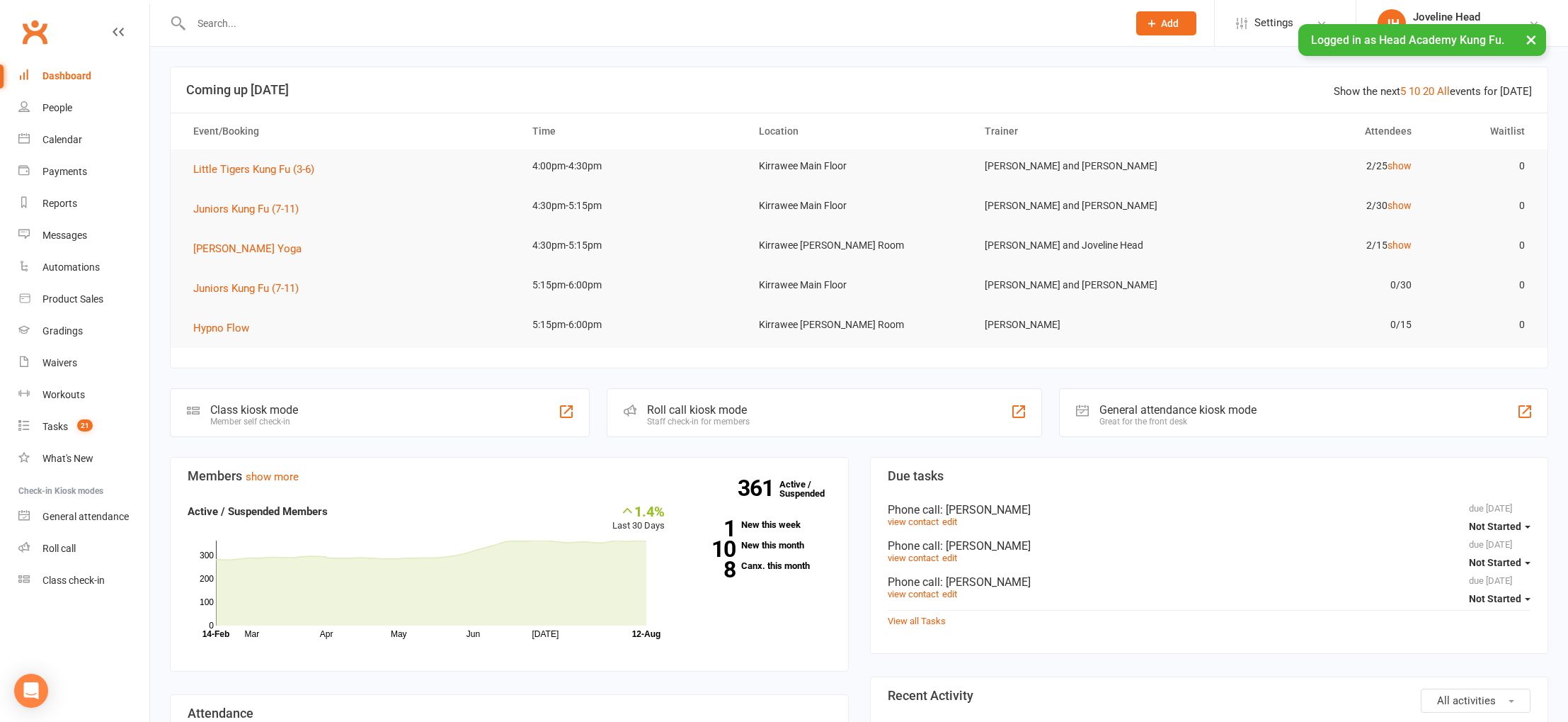
drag, startPoint x: 1529, startPoint y: 37, endPoint x: 1443, endPoint y: 39, distance: 86.0
click at [1529, 38] on button "×" at bounding box center [1532, 39] width 26 height 30
click at [217, 18] on input "text" at bounding box center [653, 23] width 931 height 20
type input "[PERSON_NAME]"
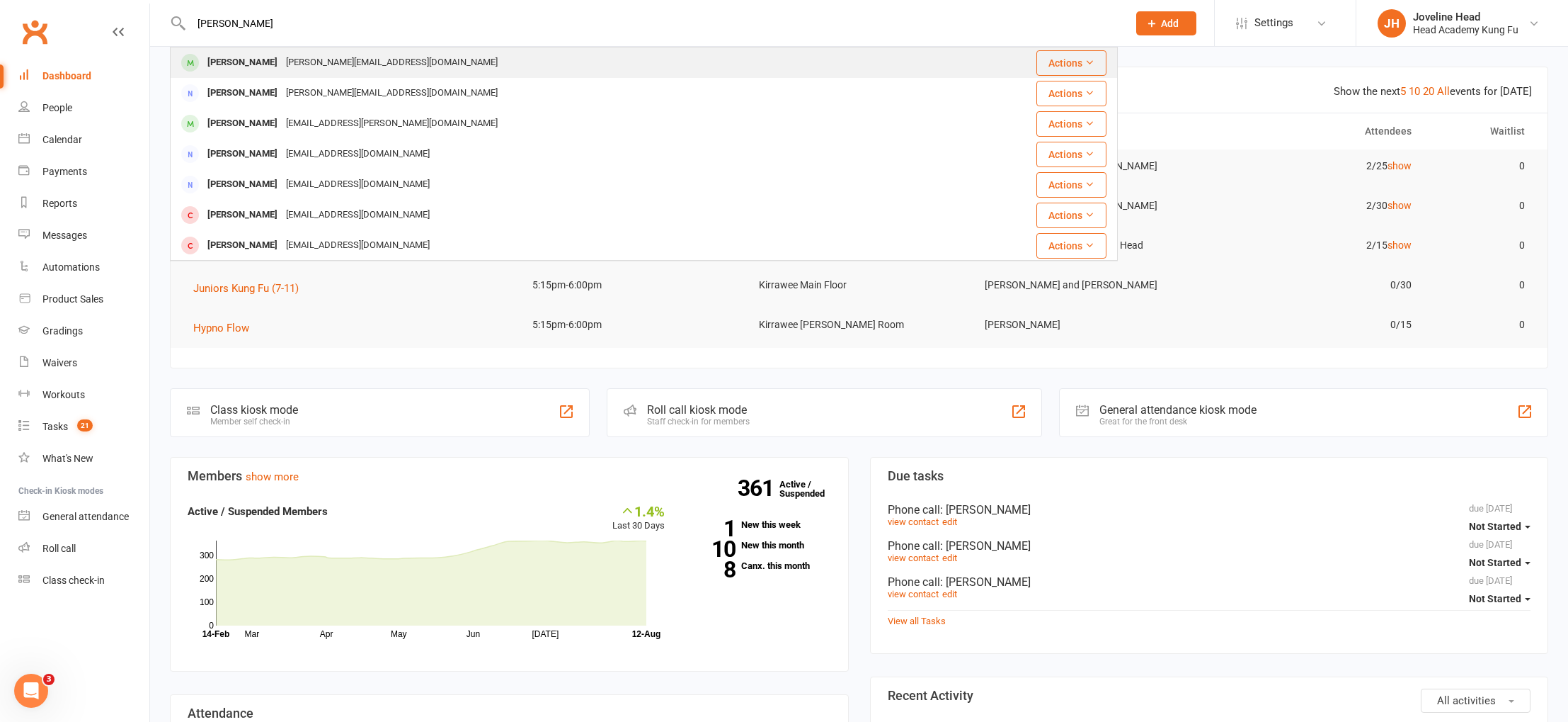
click at [283, 63] on div "[PERSON_NAME][EMAIL_ADDRESS][DOMAIN_NAME]" at bounding box center [392, 62] width 220 height 21
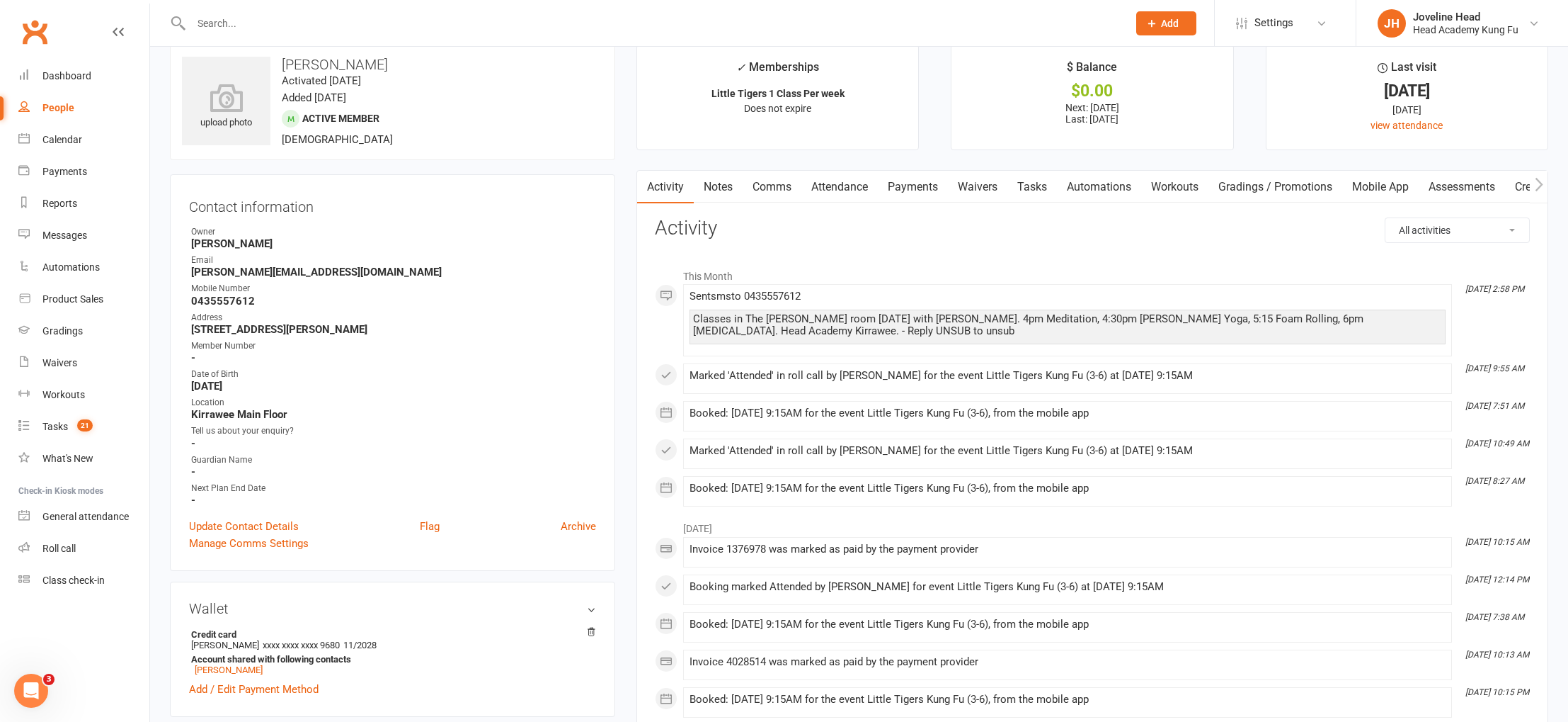
scroll to position [23, 0]
click at [726, 191] on link "Notes" at bounding box center [718, 186] width 49 height 33
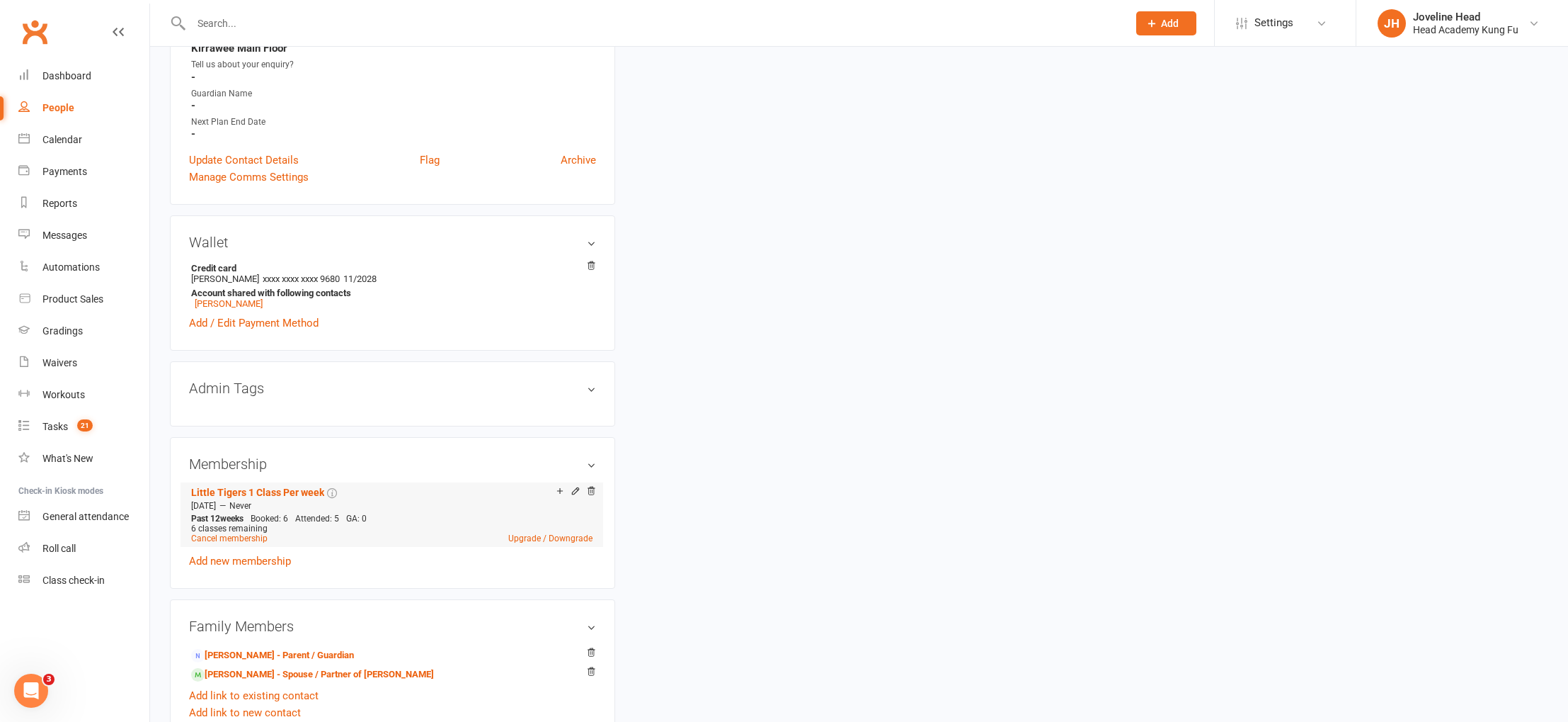
scroll to position [466, 0]
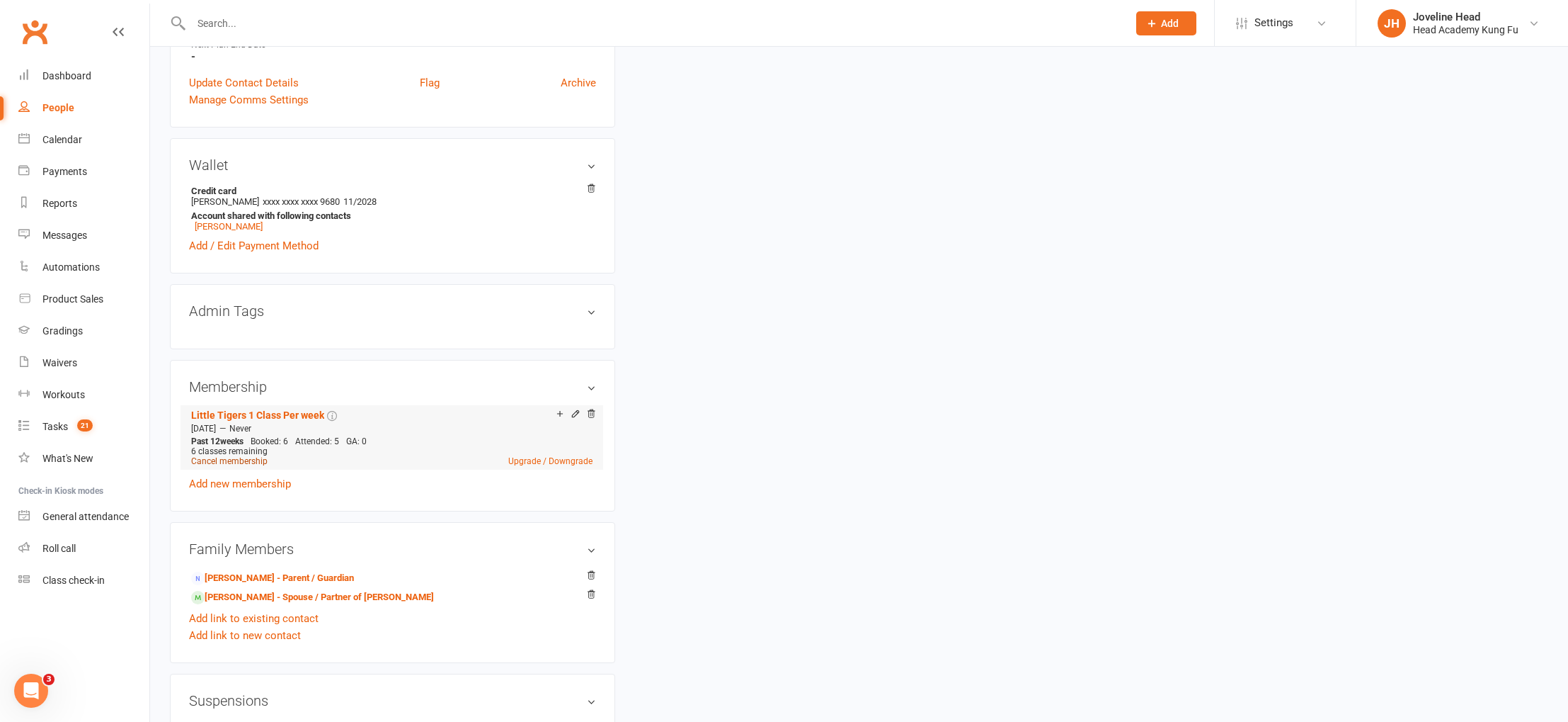
click at [242, 458] on link "Cancel membership" at bounding box center [229, 461] width 77 height 10
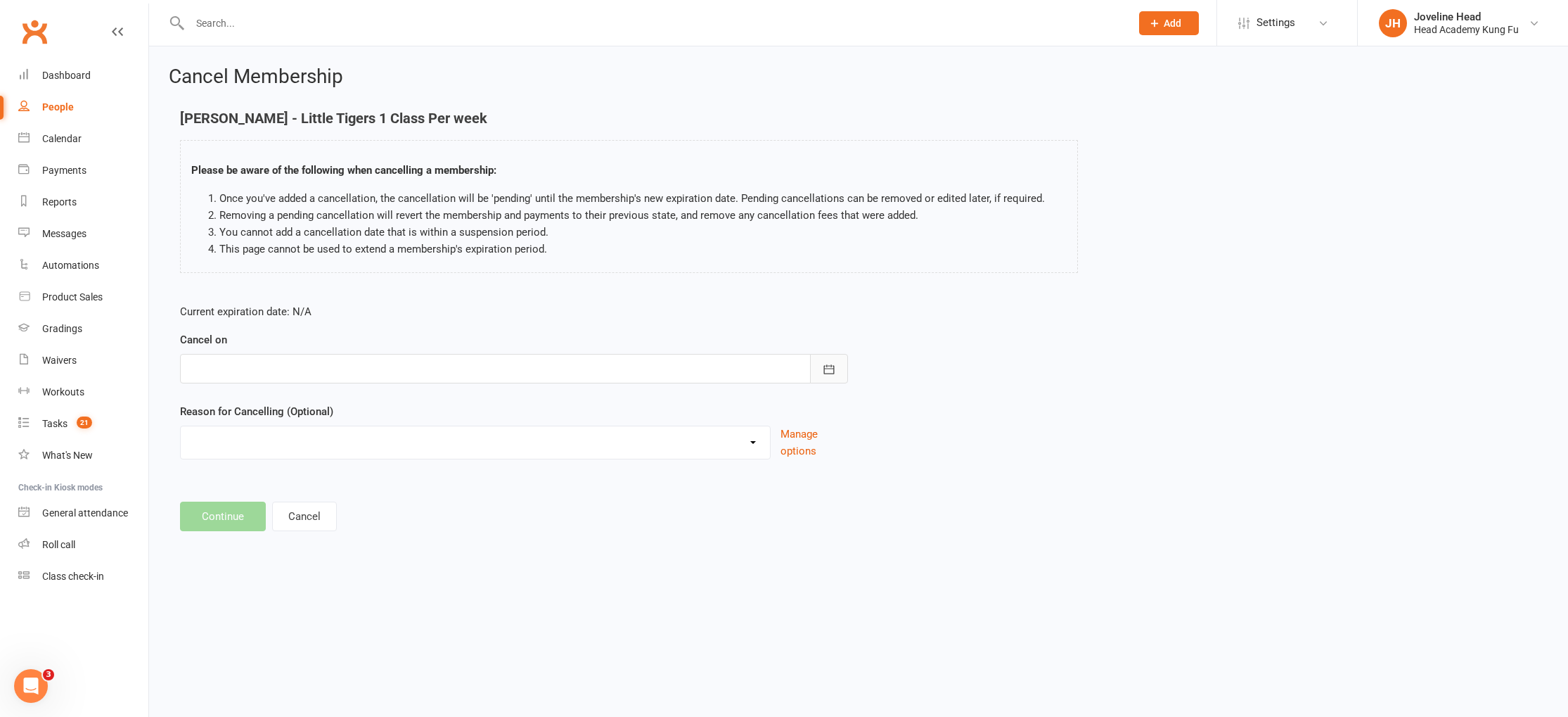
drag, startPoint x: 825, startPoint y: 366, endPoint x: 790, endPoint y: 368, distance: 35.1
click at [825, 366] on icon "button" at bounding box center [829, 369] width 14 height 14
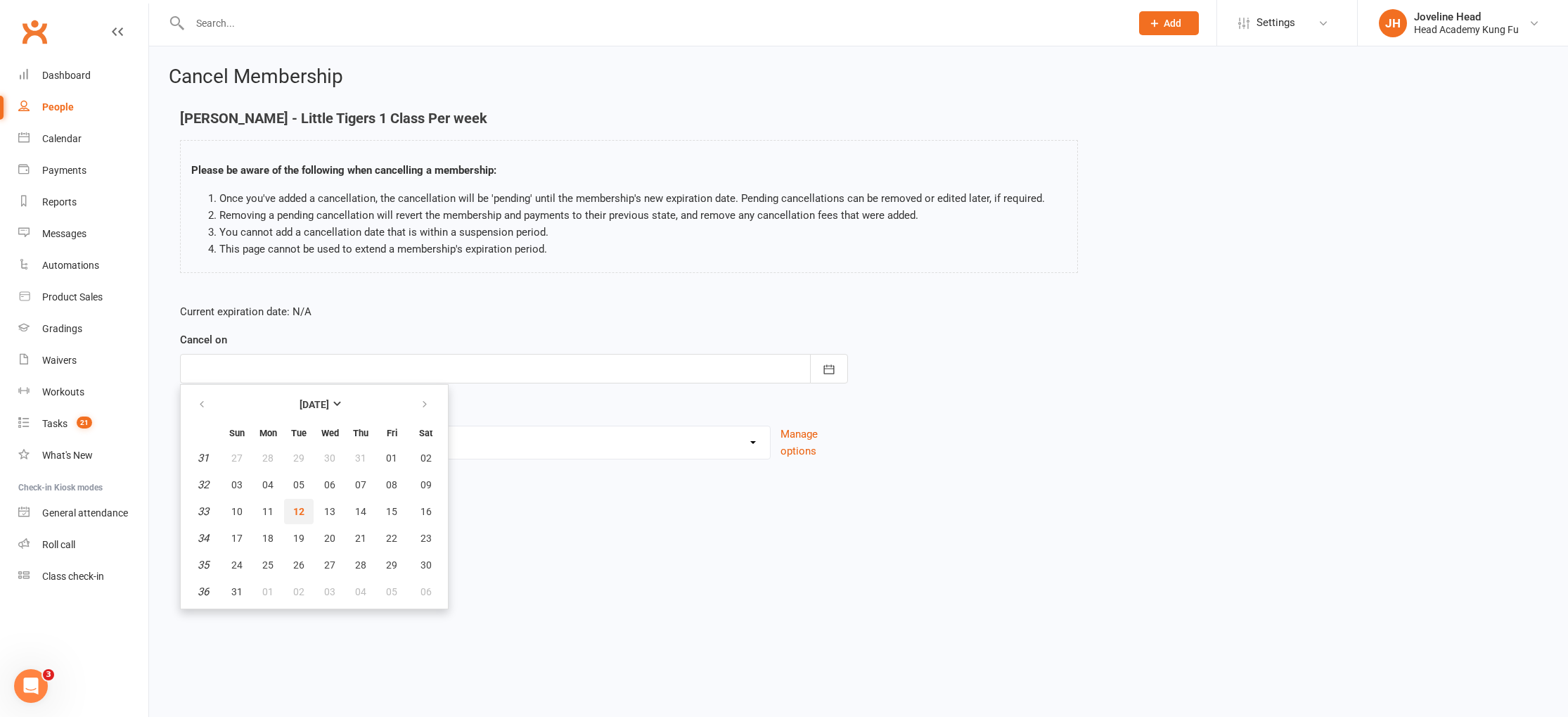
click at [299, 511] on span "12" at bounding box center [298, 510] width 11 height 11
type input "[DATE]"
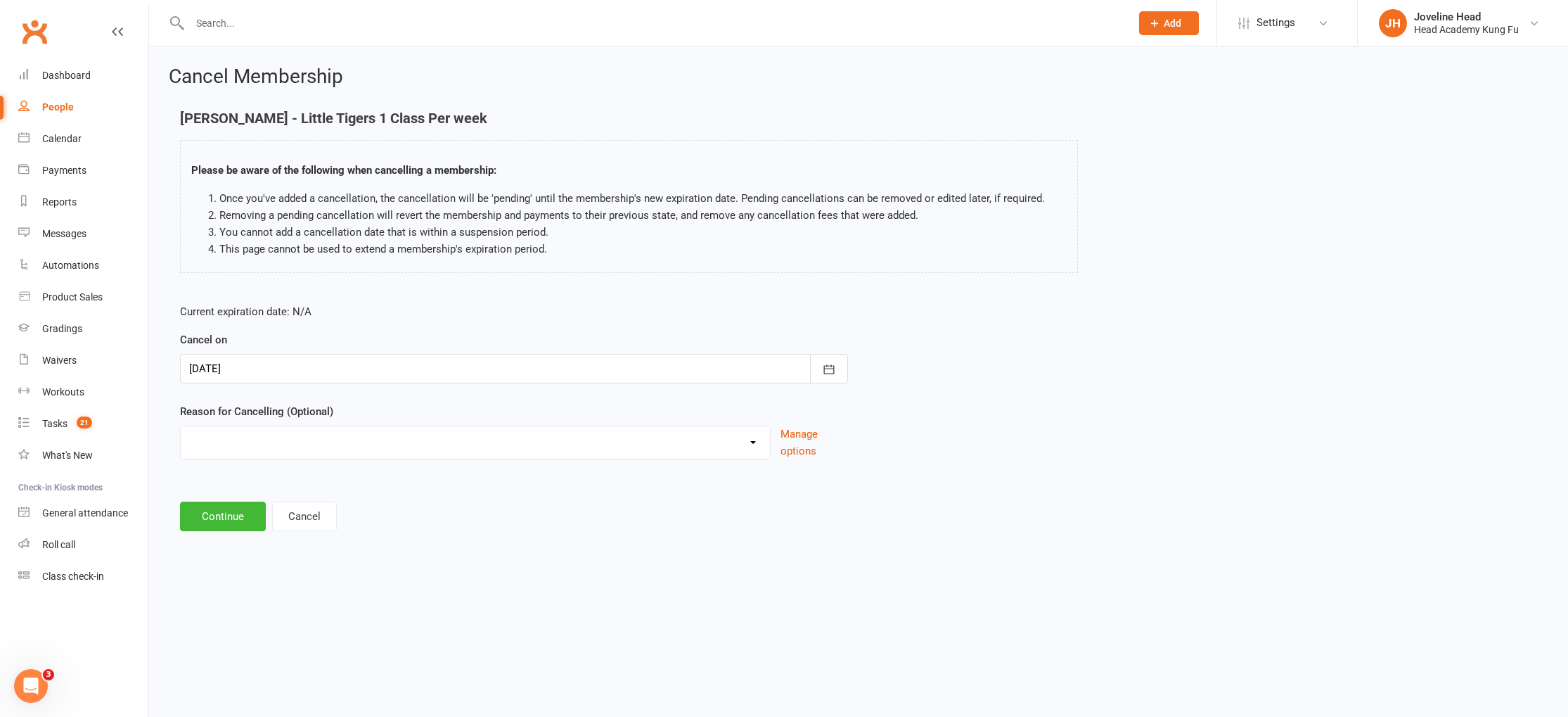
click at [251, 448] on select "Holiday Injury Too many activities Other reason" at bounding box center [475, 440] width 589 height 28
select select "3"
click at [276, 505] on input at bounding box center [513, 516] width 668 height 30
type input "Not taken to attending."
click at [222, 588] on button "Continue" at bounding box center [222, 588] width 85 height 30
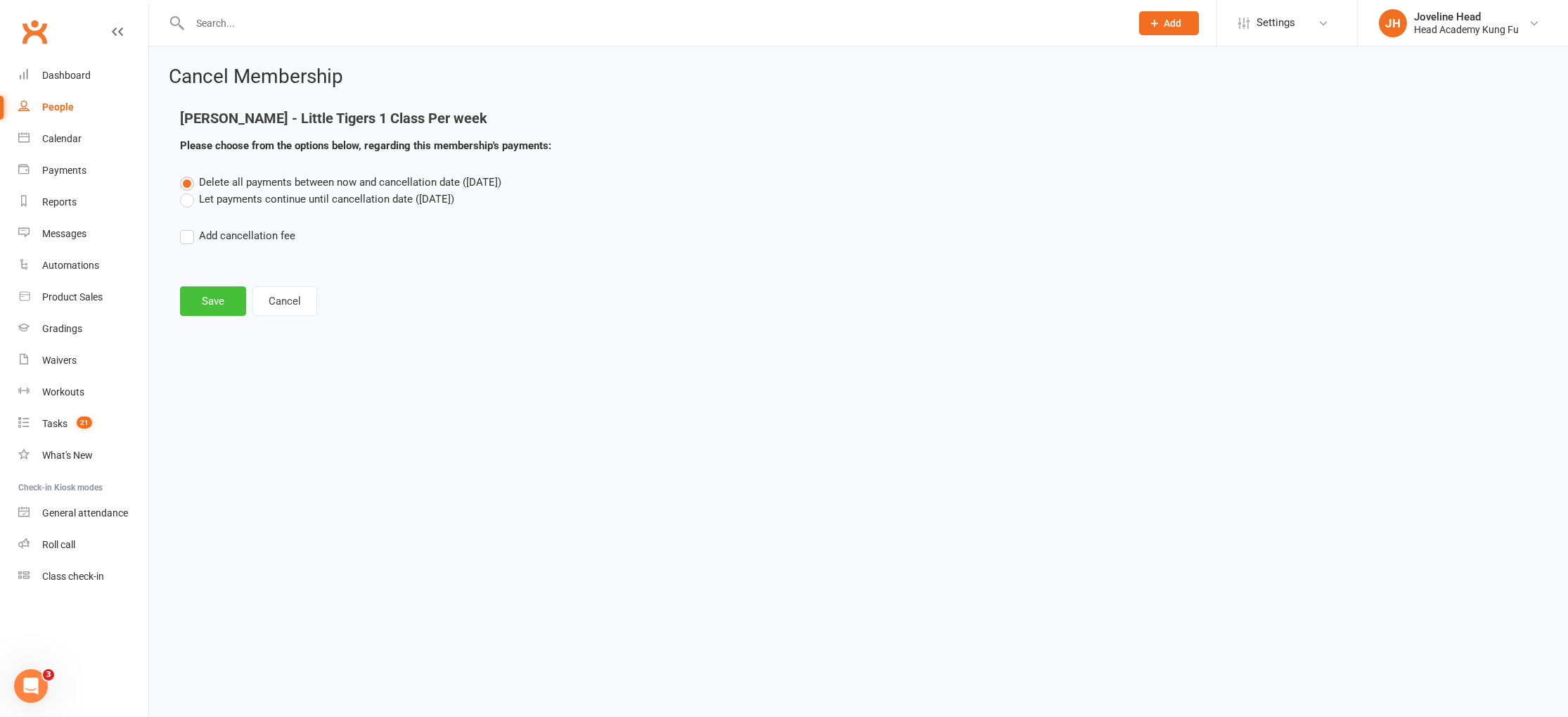
click at [211, 301] on button "Save" at bounding box center [212, 301] width 66 height 30
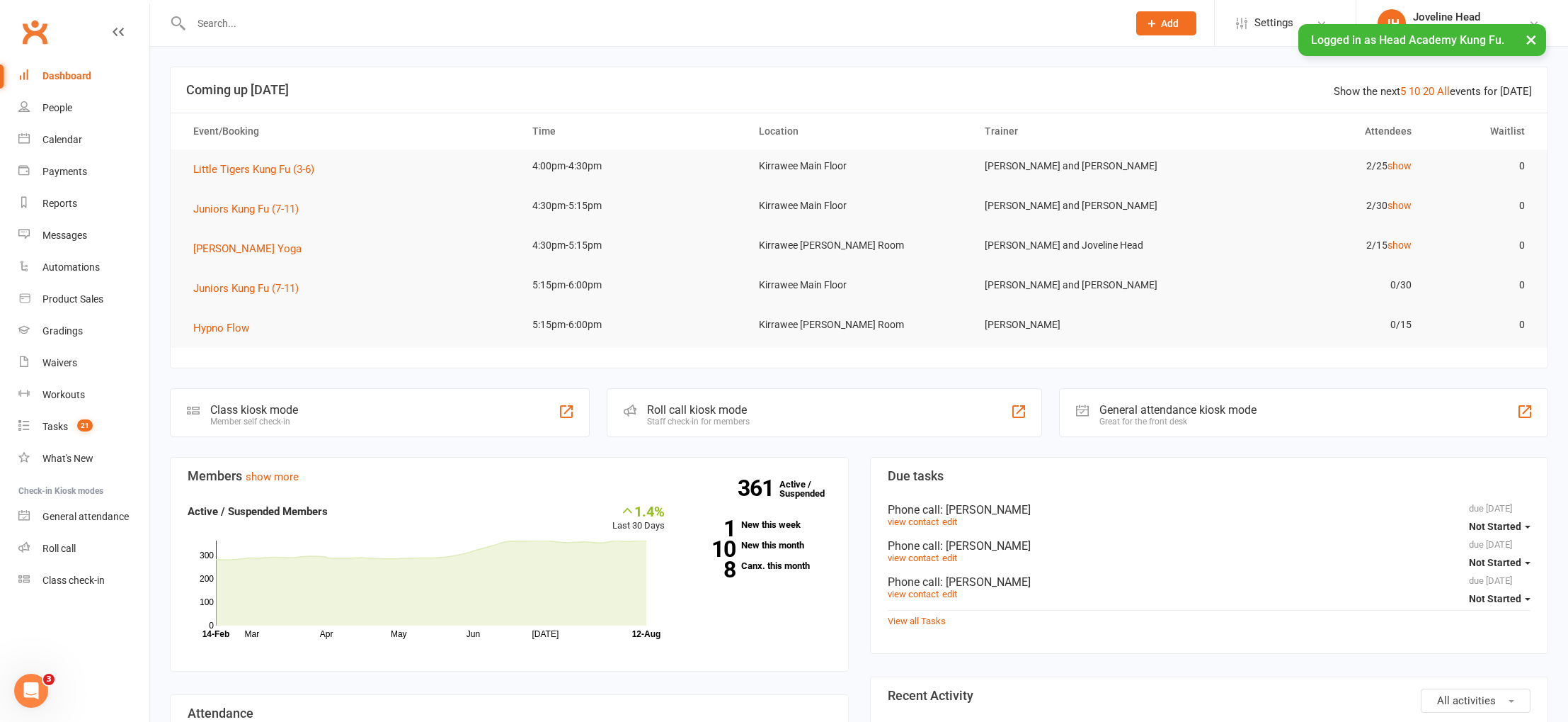
click at [1529, 38] on button "×" at bounding box center [1532, 39] width 26 height 30
click at [57, 102] on div "People" at bounding box center [58, 107] width 30 height 11
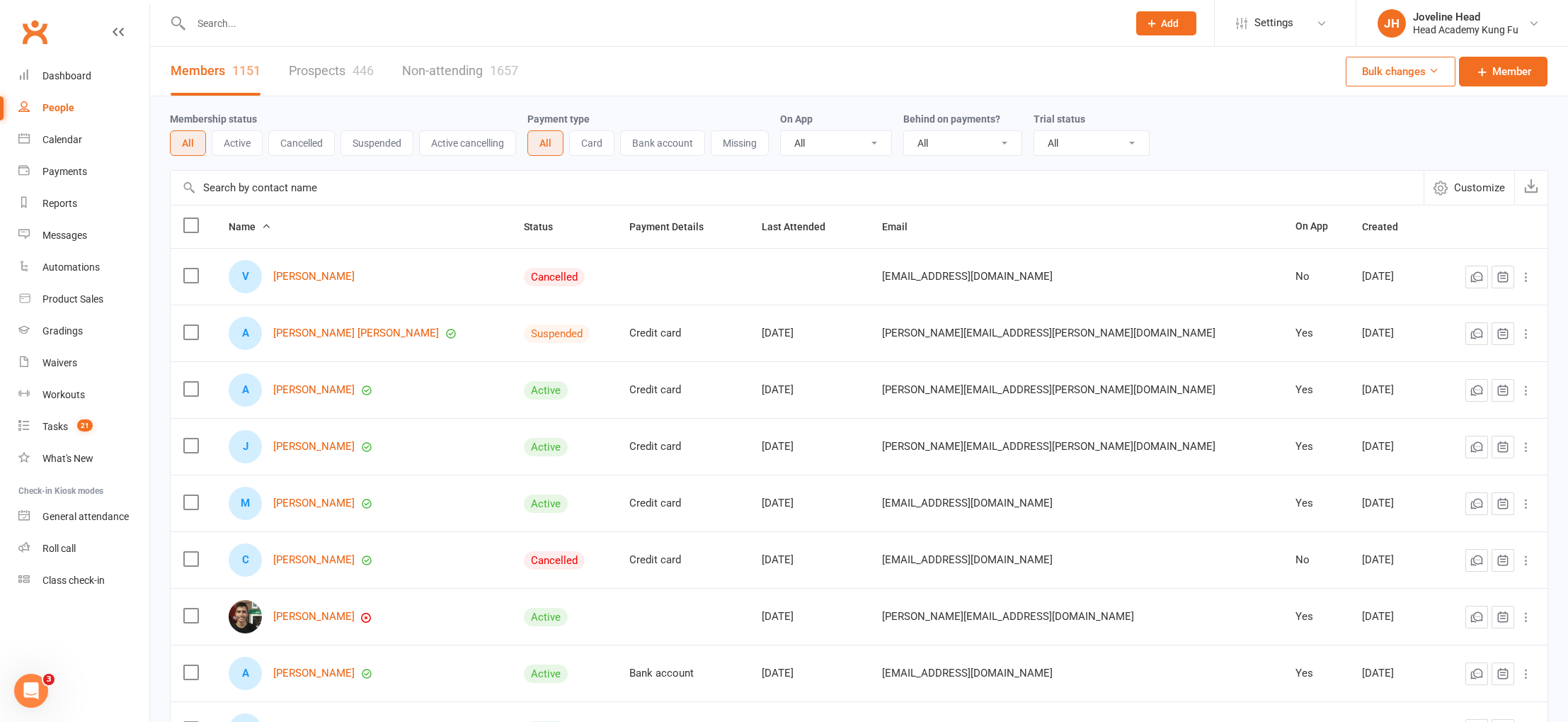
click at [306, 22] on input "text" at bounding box center [653, 23] width 931 height 20
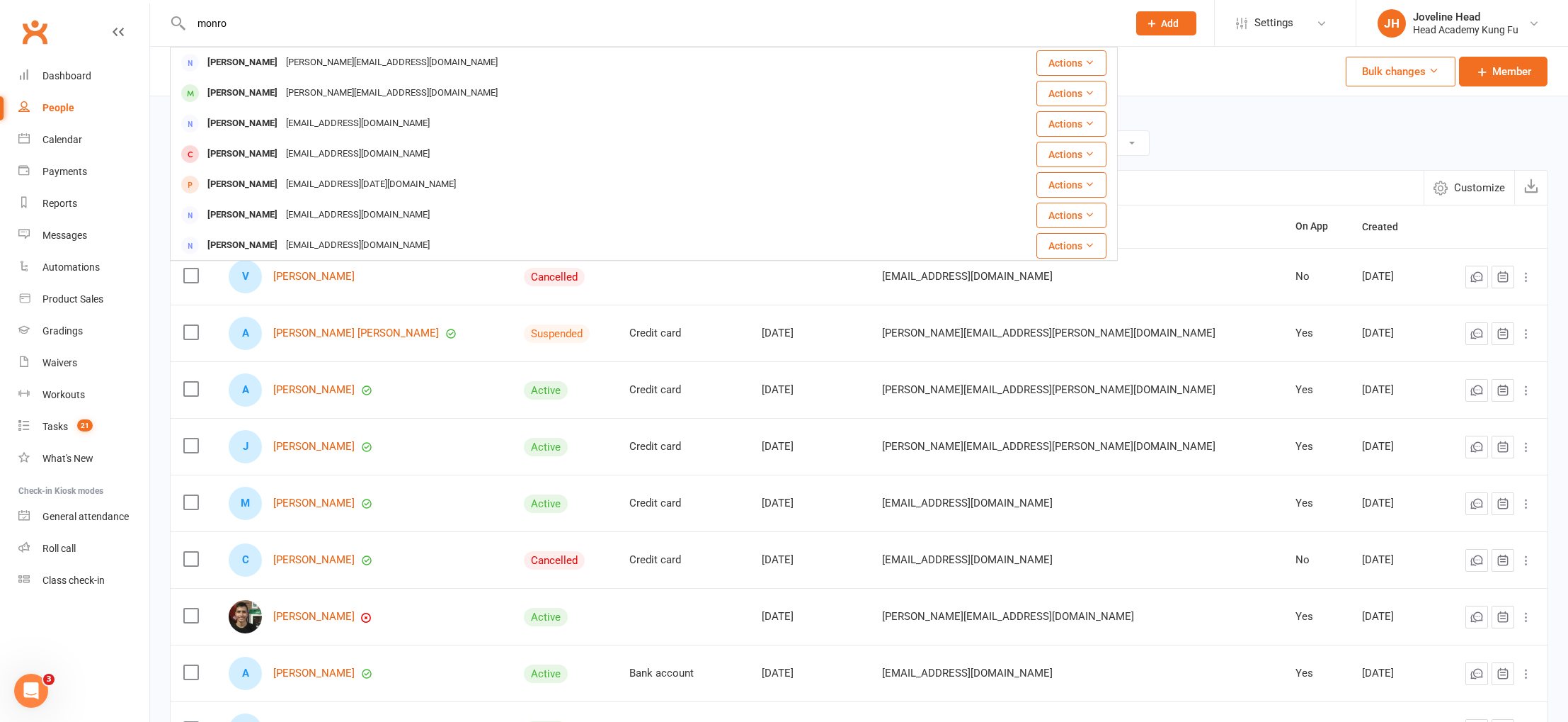
type input "monro"
click at [277, 91] on div "Theodore Monro" at bounding box center [242, 93] width 79 height 21
